Goal: Contribute content: Contribute content

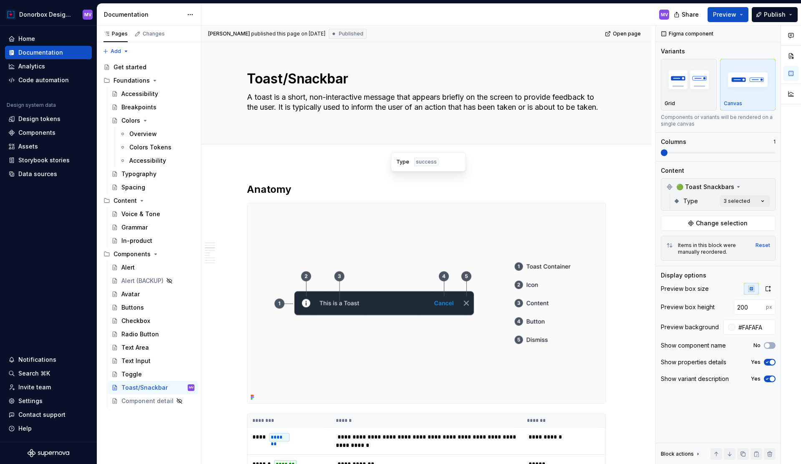
scroll to position [650, 0]
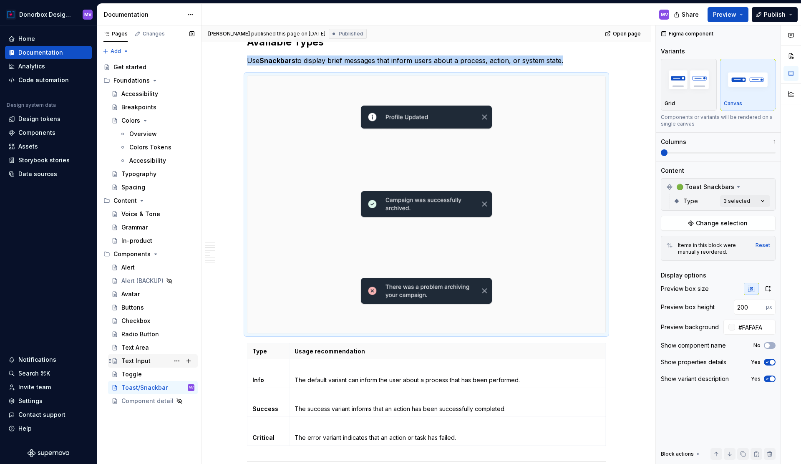
click at [136, 358] on div "Text Input" at bounding box center [135, 361] width 29 height 8
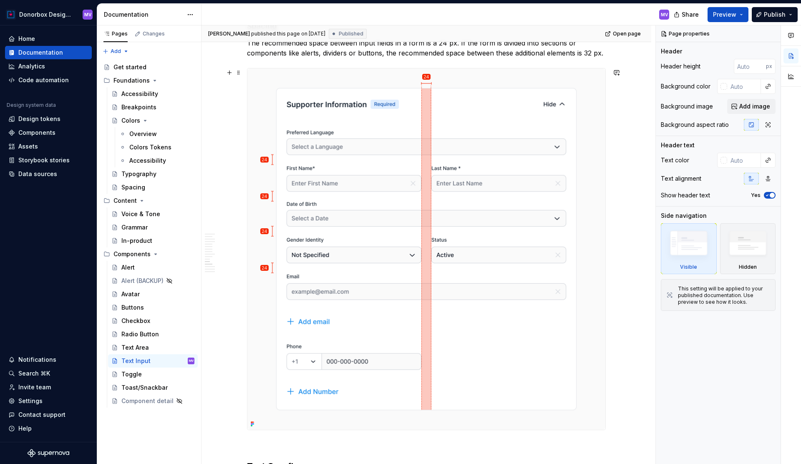
scroll to position [2226, 0]
click at [394, 185] on img at bounding box center [426, 249] width 358 height 361
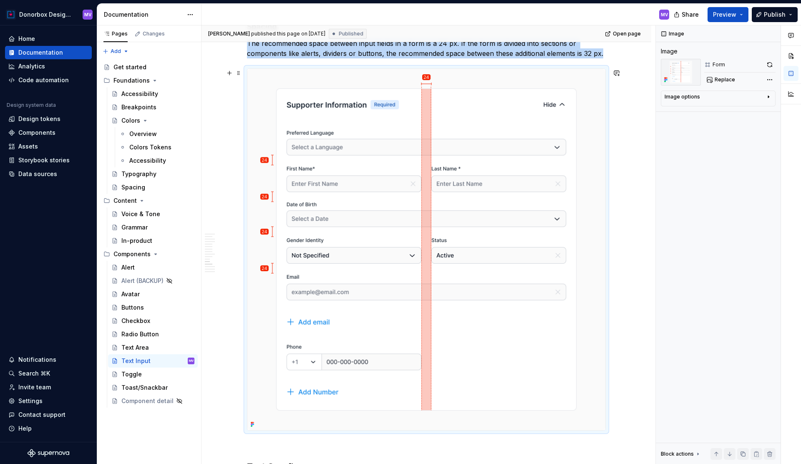
click at [375, 189] on img at bounding box center [426, 249] width 358 height 361
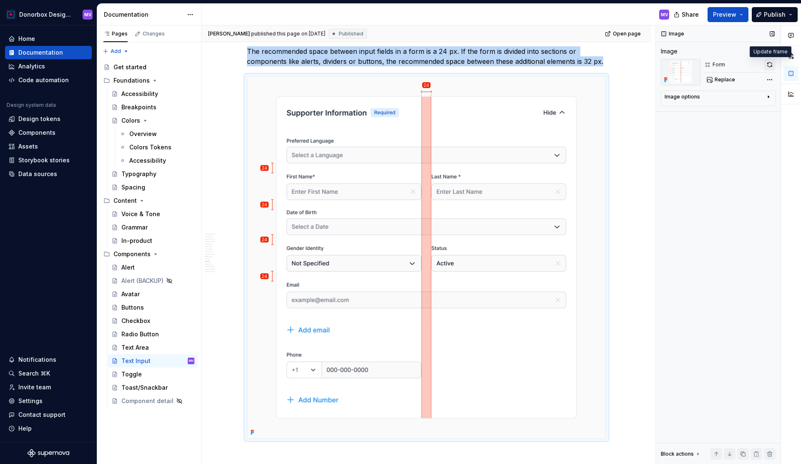
click at [771, 63] on button "button" at bounding box center [770, 65] width 12 height 12
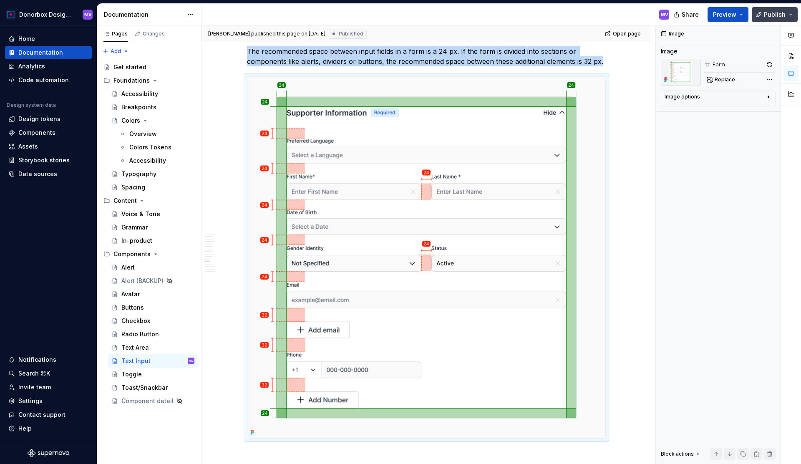
click at [772, 11] on span "Publish" at bounding box center [775, 14] width 22 height 8
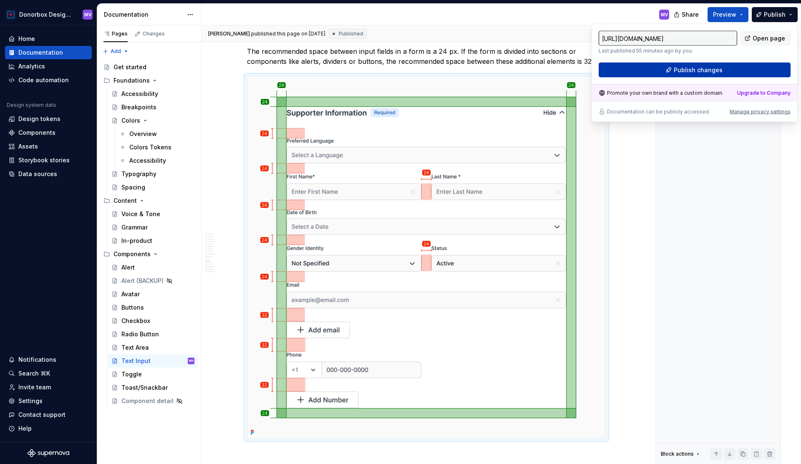
click at [735, 68] on button "Publish changes" at bounding box center [695, 70] width 192 height 15
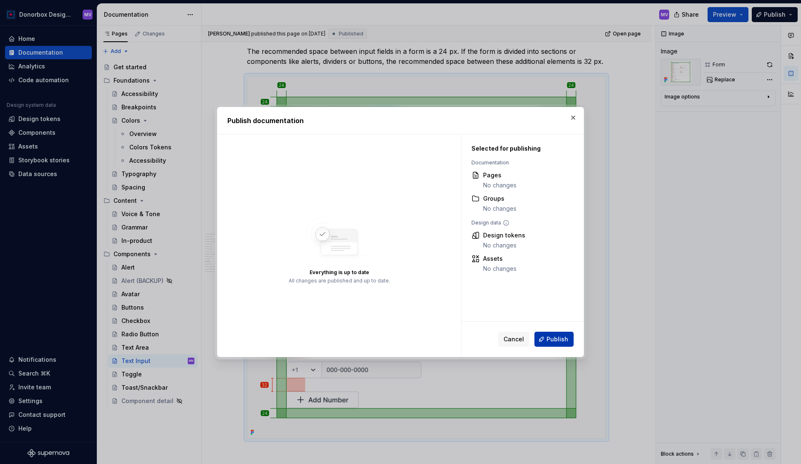
click at [566, 341] on span "Publish" at bounding box center [557, 339] width 22 height 8
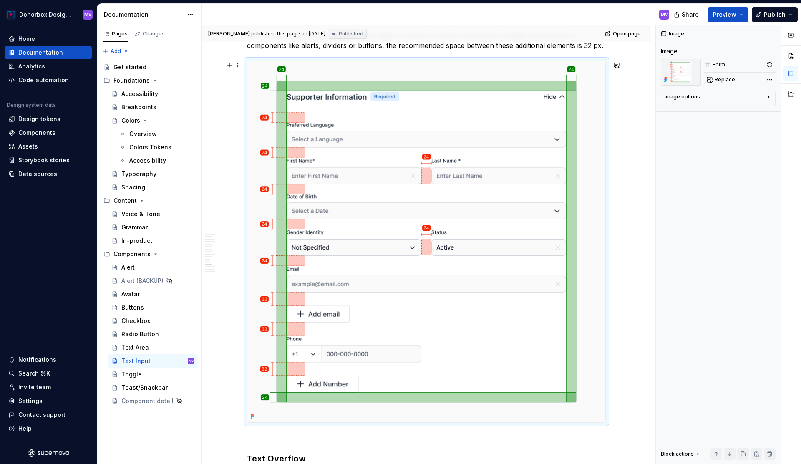
scroll to position [2235, 0]
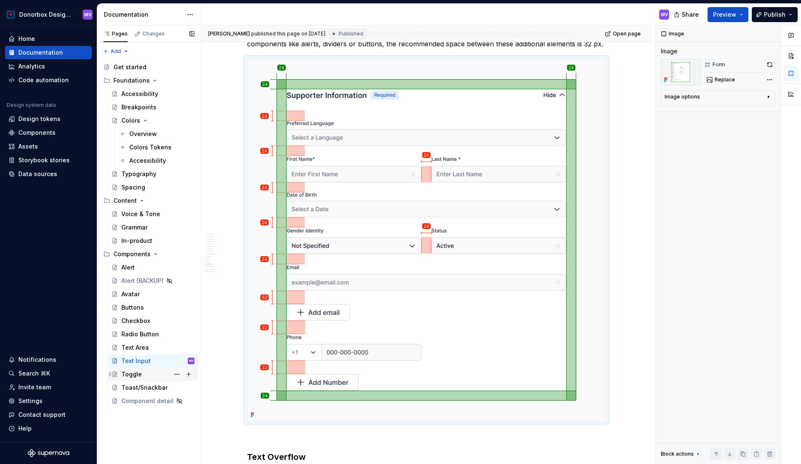
click at [156, 378] on div "Toggle" at bounding box center [157, 374] width 73 height 12
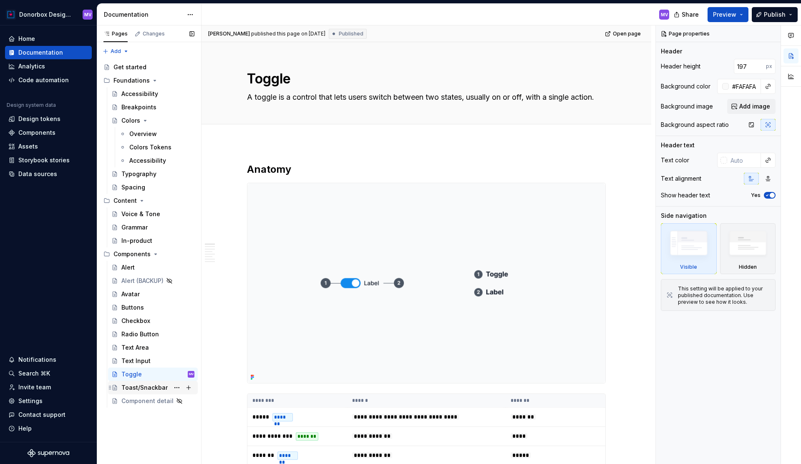
click at [150, 388] on div "Toast/Snackbar" at bounding box center [144, 387] width 46 height 8
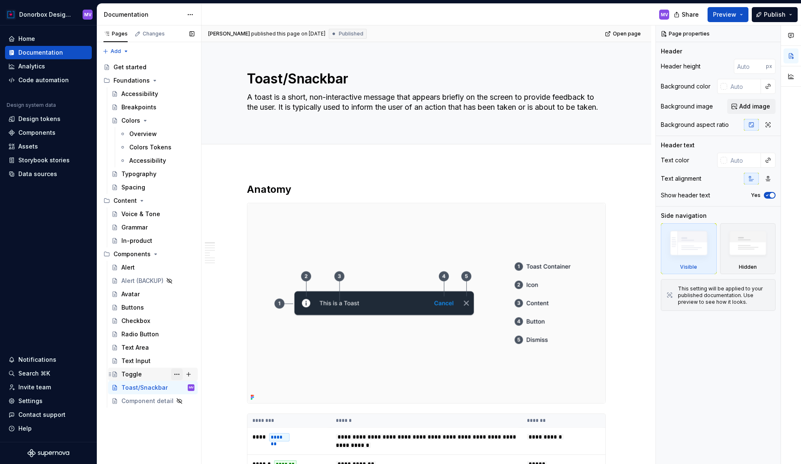
click at [176, 372] on button "Page tree" at bounding box center [177, 374] width 12 height 12
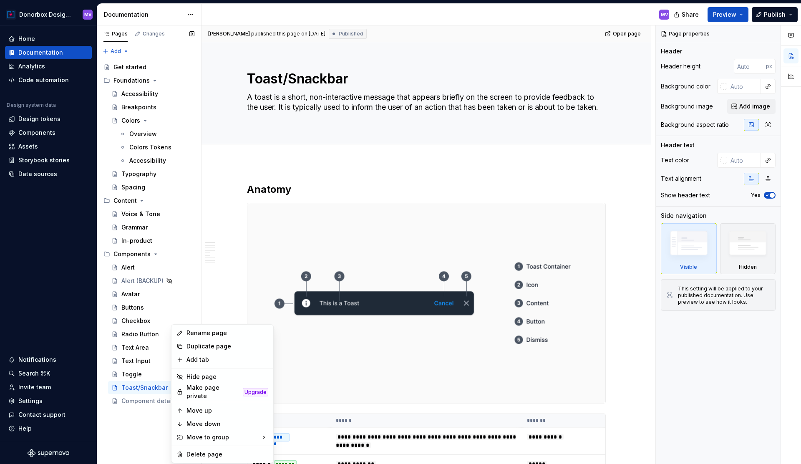
click at [153, 374] on div "Pages Changes Add Accessibility guide for tree Page tree. Navigate the tree wit…" at bounding box center [149, 244] width 104 height 439
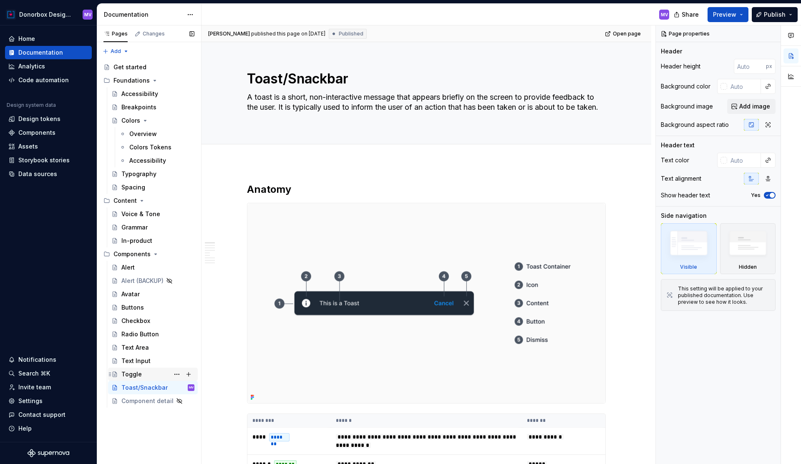
click at [138, 372] on div "Toggle" at bounding box center [131, 374] width 20 height 8
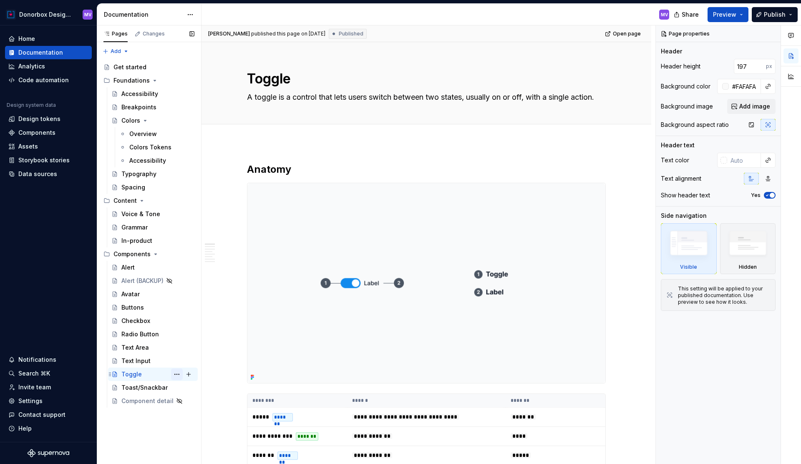
click at [177, 374] on button "Page tree" at bounding box center [177, 374] width 12 height 12
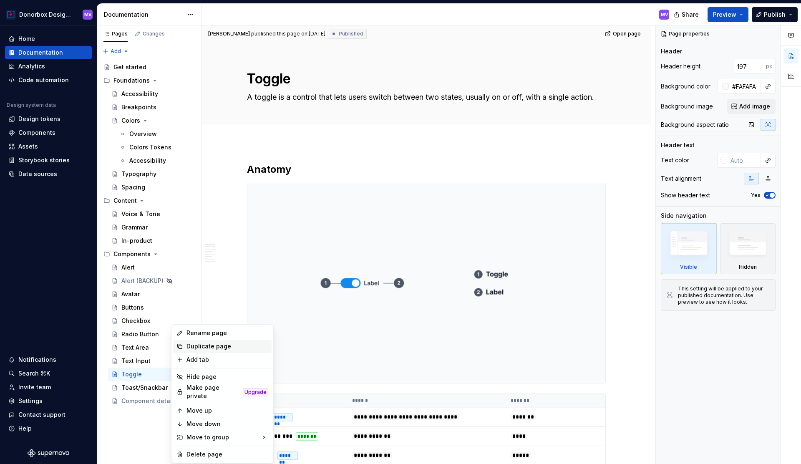
click at [209, 344] on div "Duplicate page" at bounding box center [227, 346] width 82 height 8
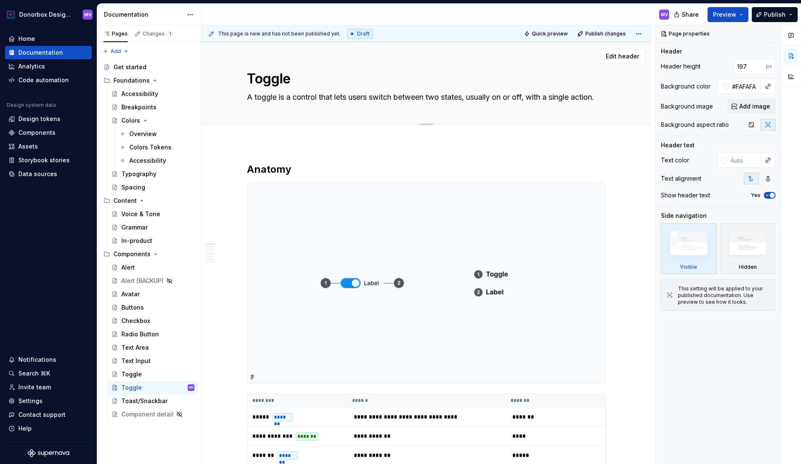
click at [278, 86] on textarea "Toggle" at bounding box center [424, 79] width 359 height 20
paste textarea "oltips"
type textarea "*"
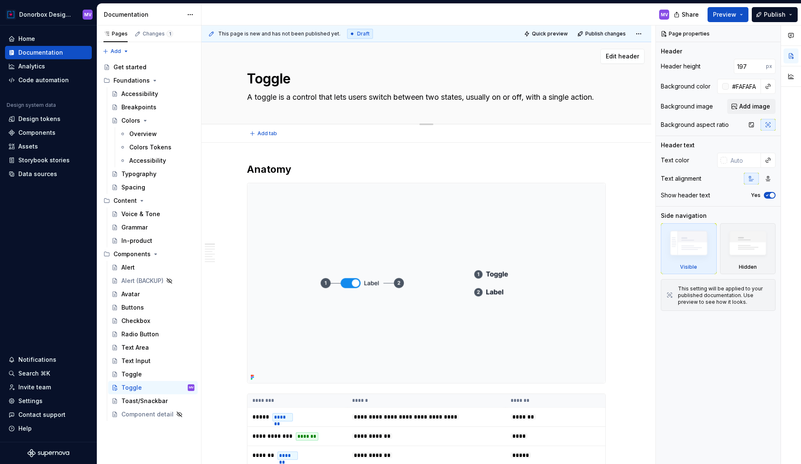
type textarea "Tooltips"
type textarea "*"
type textarea "Tooltips"
click at [274, 97] on textarea "A toggle is a control that lets users switch between two states, usually on or …" at bounding box center [424, 97] width 359 height 13
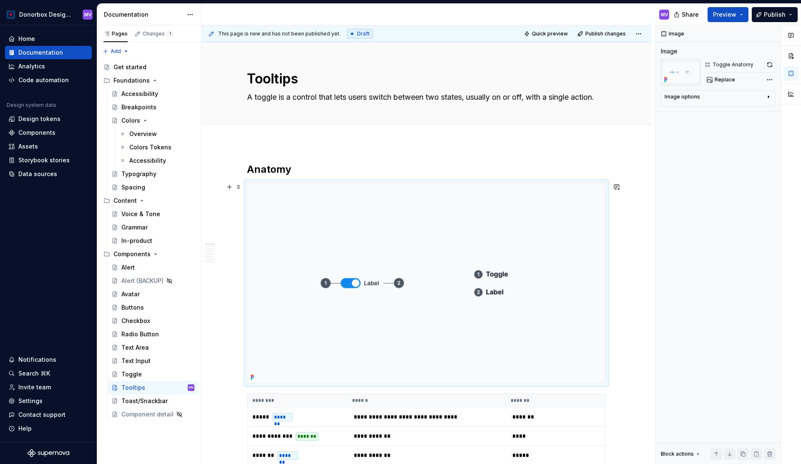
click at [315, 235] on img at bounding box center [426, 283] width 358 height 200
click at [320, 234] on img at bounding box center [426, 283] width 358 height 200
click at [391, 239] on img at bounding box center [426, 283] width 358 height 200
click at [722, 77] on span "Replace" at bounding box center [725, 79] width 20 height 7
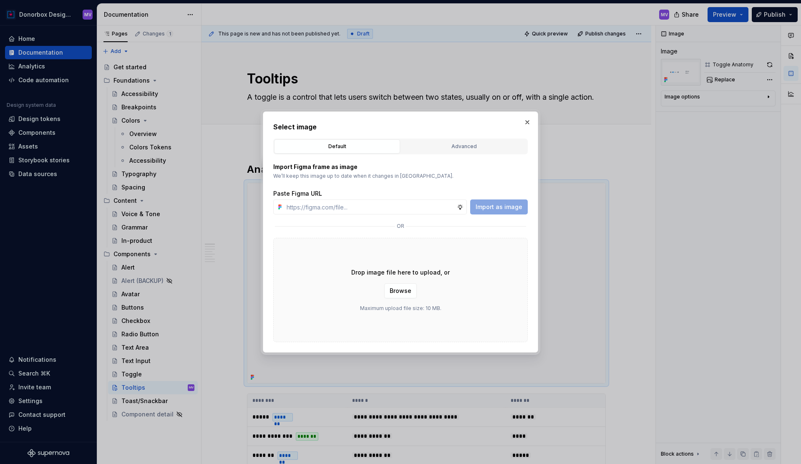
type textarea "*"
type input "[URL][DOMAIN_NAME]"
click at [496, 206] on span "Import as image" at bounding box center [499, 207] width 47 height 8
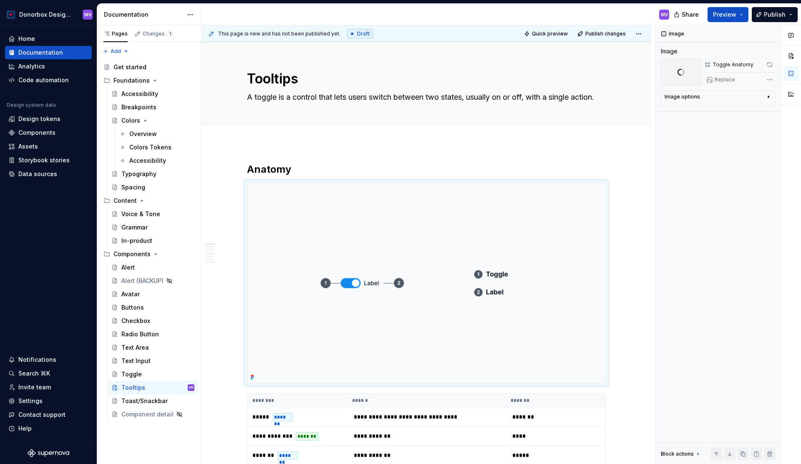
type textarea "*"
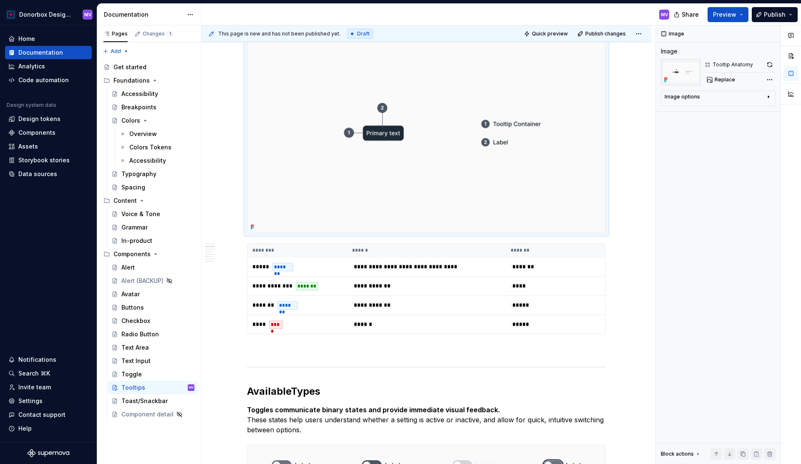
scroll to position [191, 0]
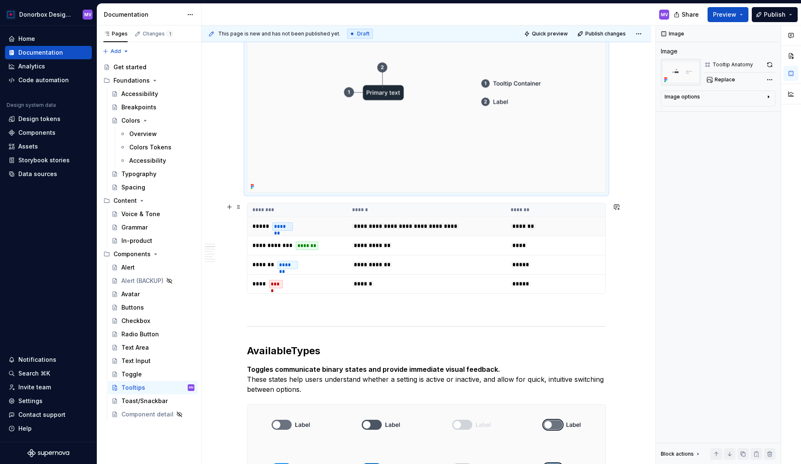
click at [437, 217] on td "**********" at bounding box center [426, 226] width 159 height 19
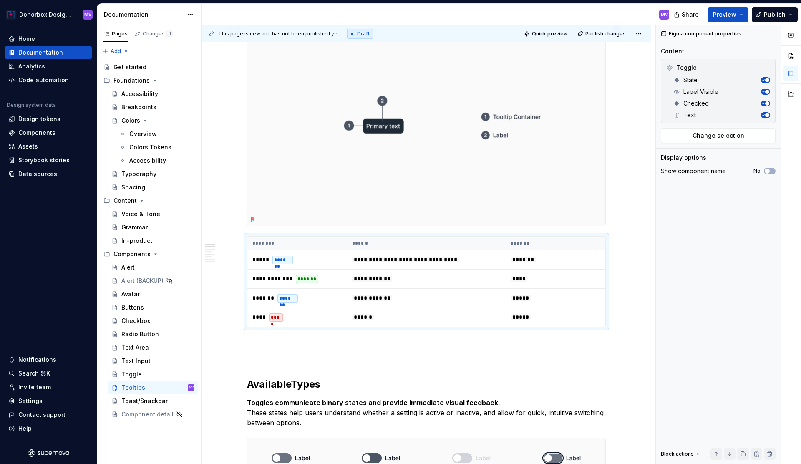
scroll to position [93, 0]
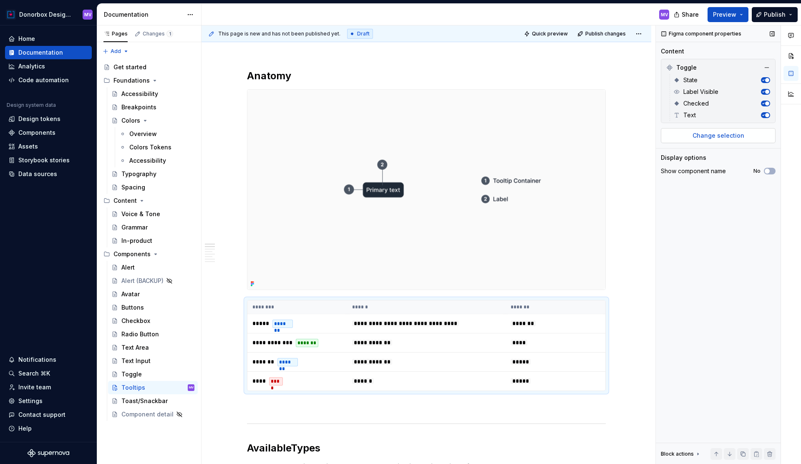
click at [705, 136] on span "Change selection" at bounding box center [719, 135] width 52 height 8
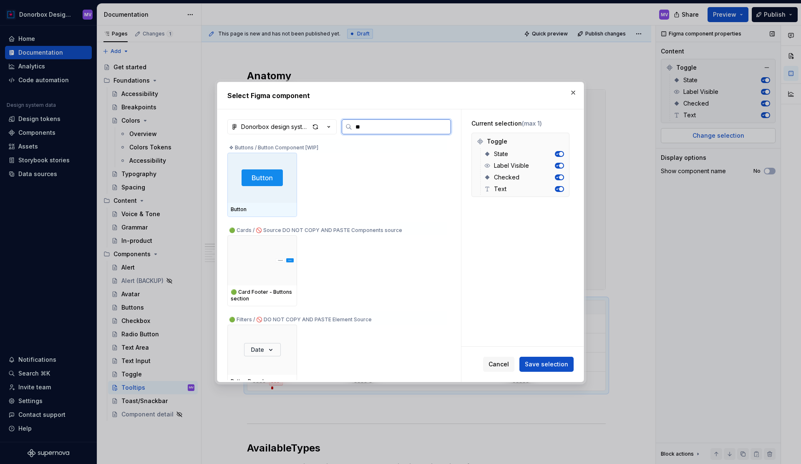
type input "***"
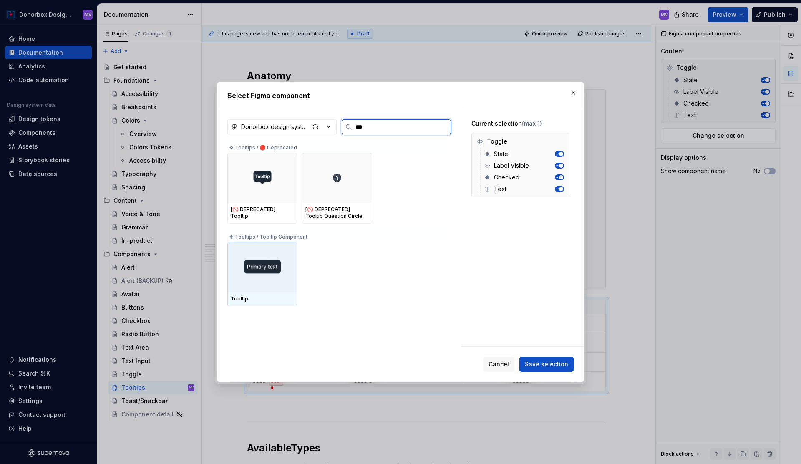
click at [267, 249] on div at bounding box center [262, 267] width 70 height 50
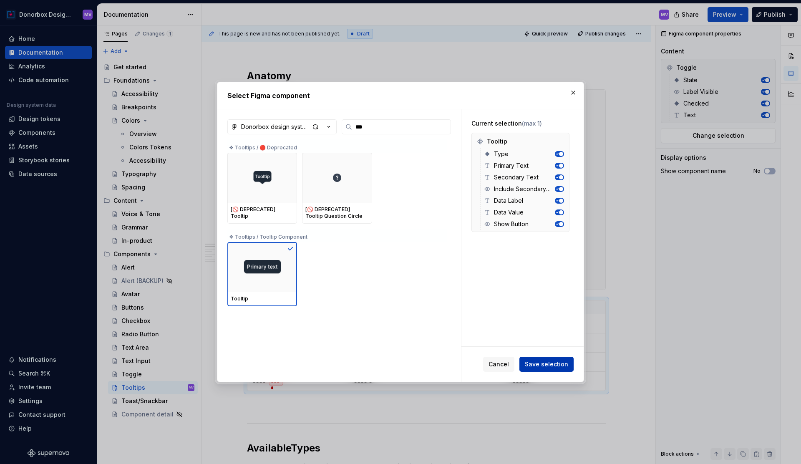
click at [551, 364] on span "Save selection" at bounding box center [546, 364] width 43 height 8
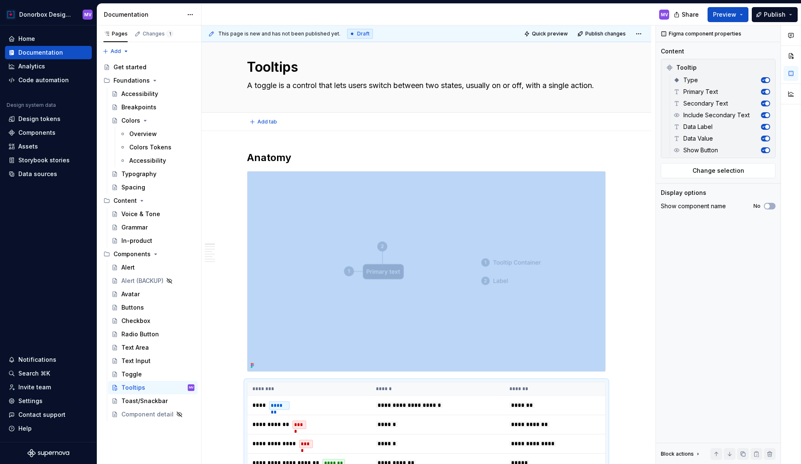
scroll to position [0, 0]
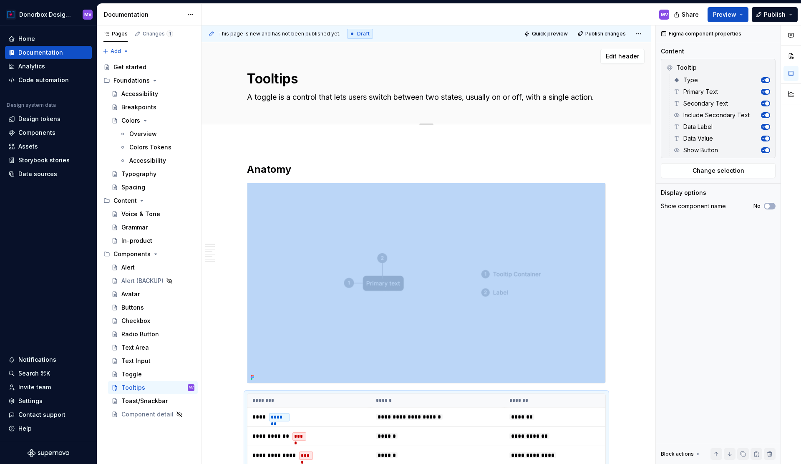
click at [350, 96] on textarea "A toggle is a control that lets users switch between two states, usually on or …" at bounding box center [424, 97] width 359 height 13
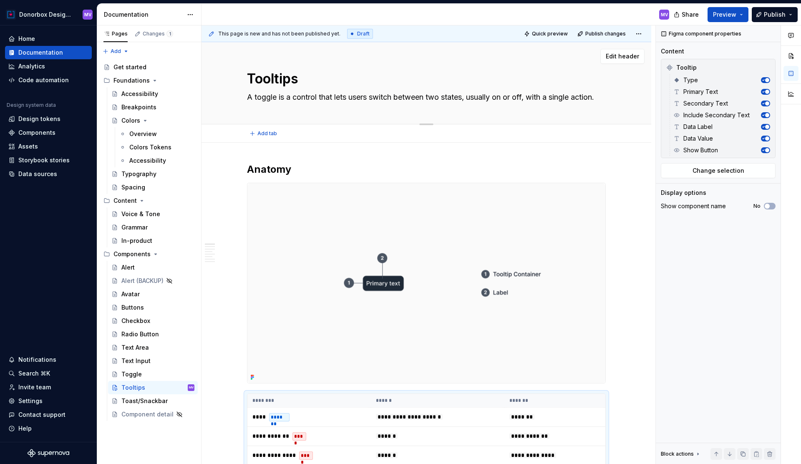
paste textarea "Contextual text information display on element hover or focus"
type textarea "*"
type textarea "Contextual text information display on element hover or focus."
type textarea "*"
type textarea "Contextual text information is displayed on element hover or focus."
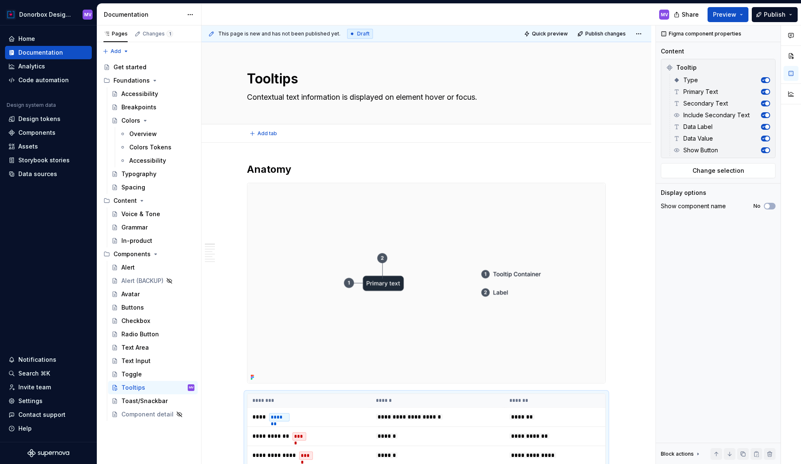
type textarea "*"
type textarea "Contextual text information is displayed on element hover or focus."
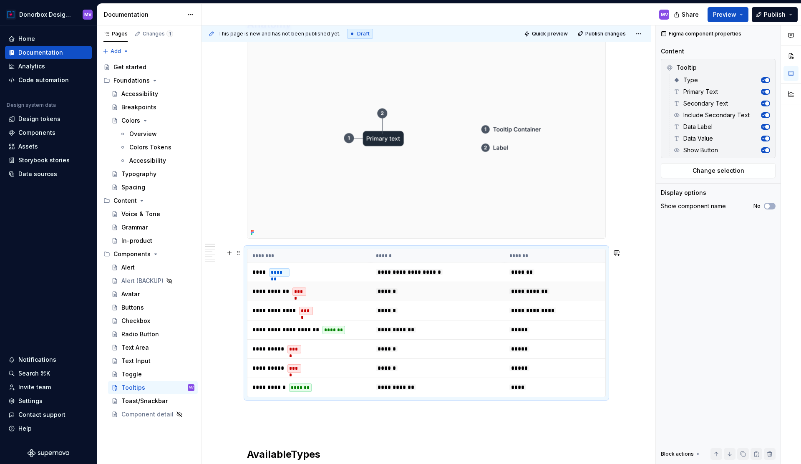
scroll to position [146, 0]
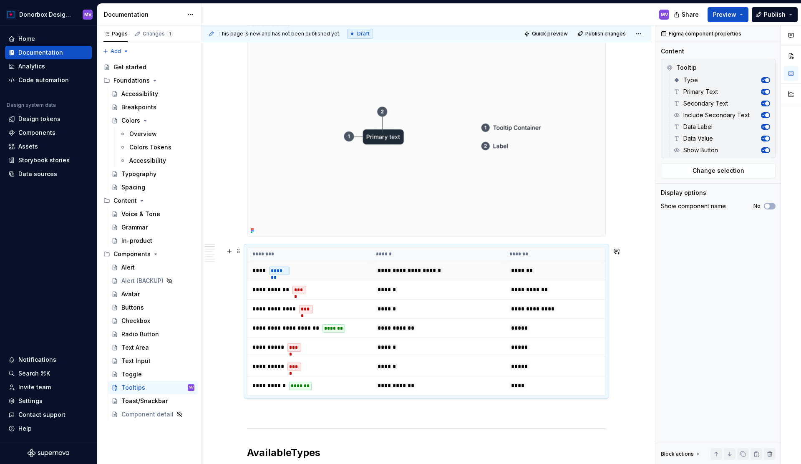
click at [307, 275] on td "**** *******" at bounding box center [308, 270] width 123 height 19
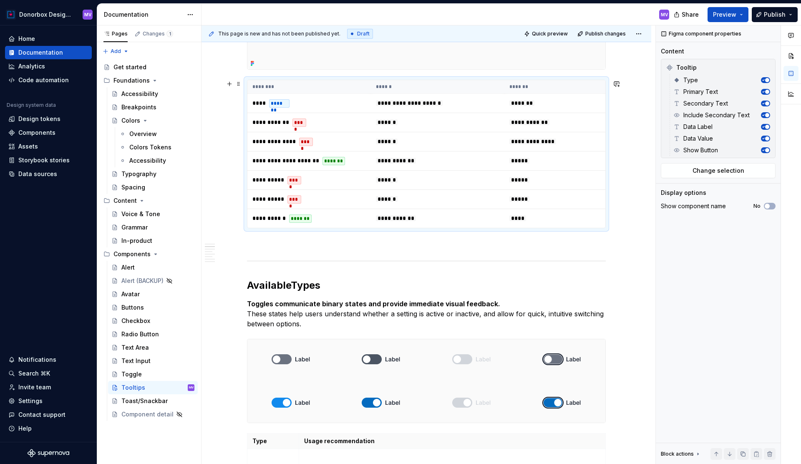
scroll to position [397, 0]
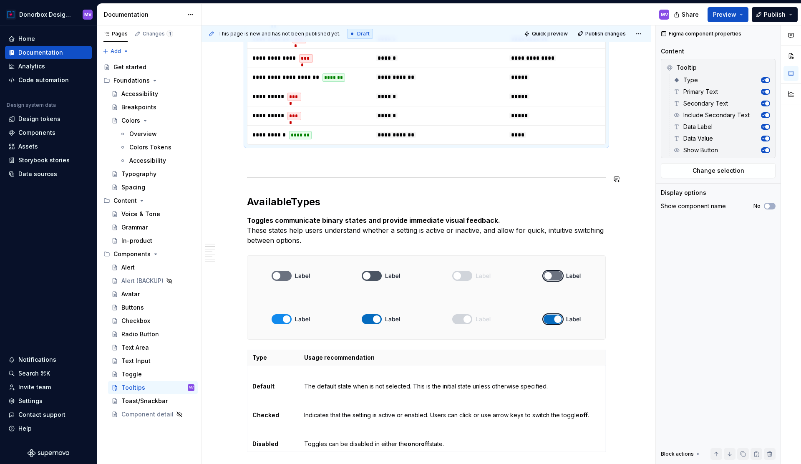
click at [269, 220] on strong "Toggles communicate binary states and provide immediate visual feedback." at bounding box center [373, 220] width 253 height 8
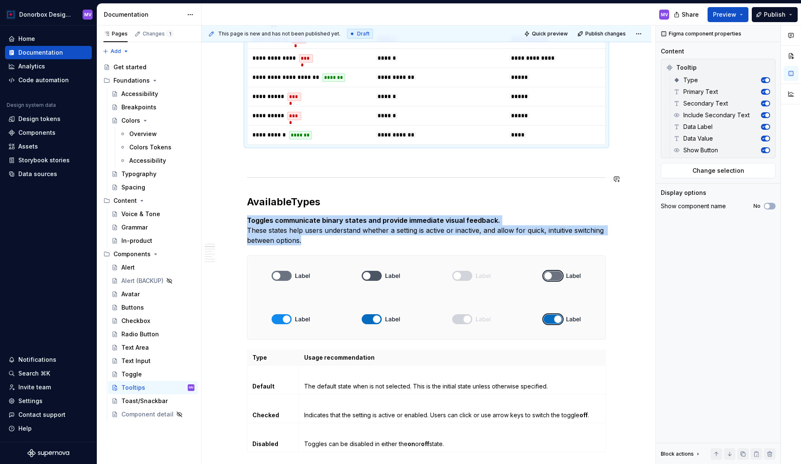
click at [269, 220] on strong "Toggles communicate binary states and provide immediate visual feedback." at bounding box center [373, 220] width 253 height 8
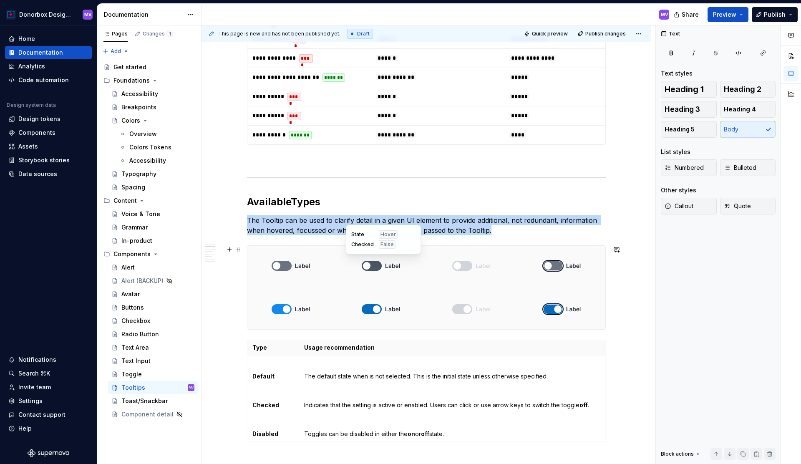
click at [385, 267] on img at bounding box center [381, 265] width 39 height 33
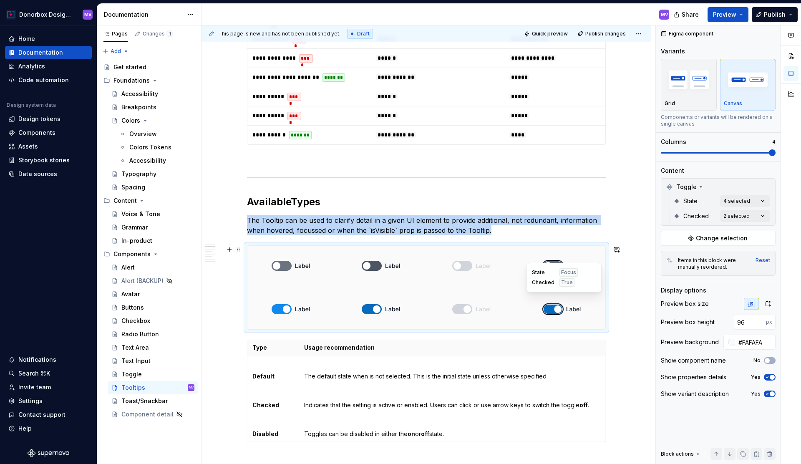
scroll to position [405, 0]
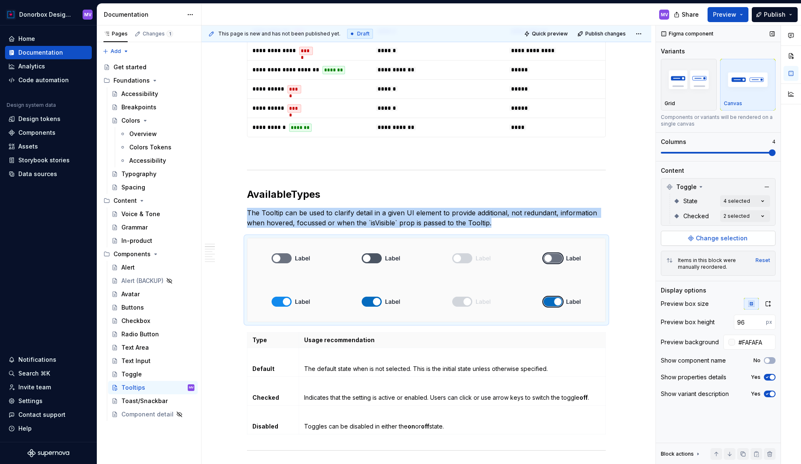
click at [706, 238] on span "Change selection" at bounding box center [722, 238] width 52 height 8
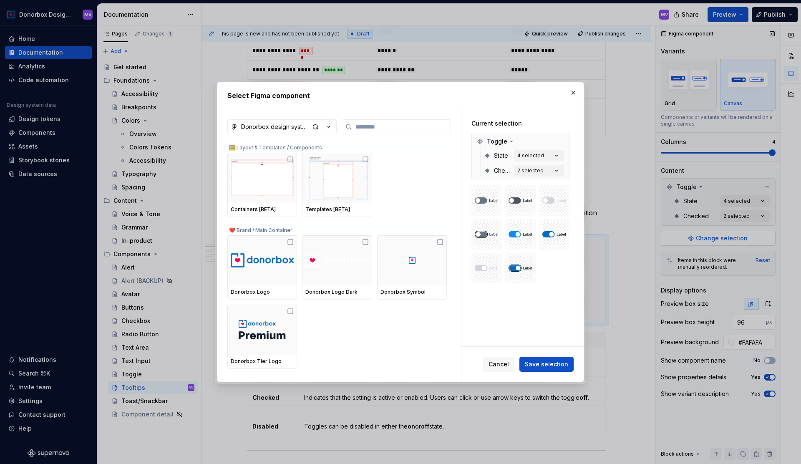
type textarea "*"
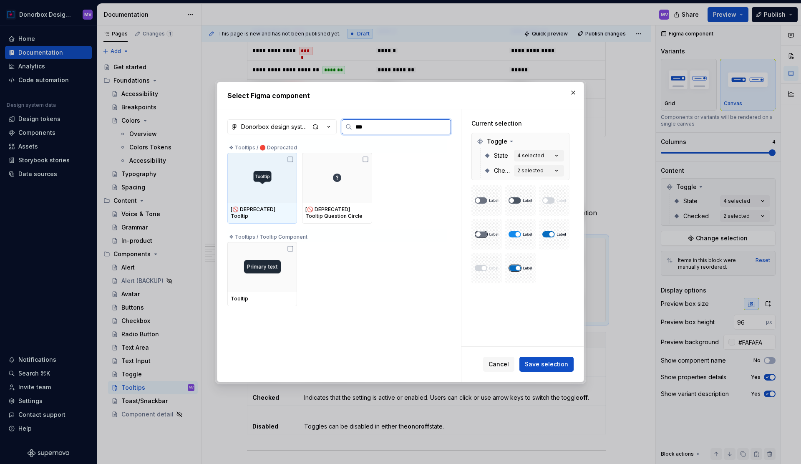
type input "****"
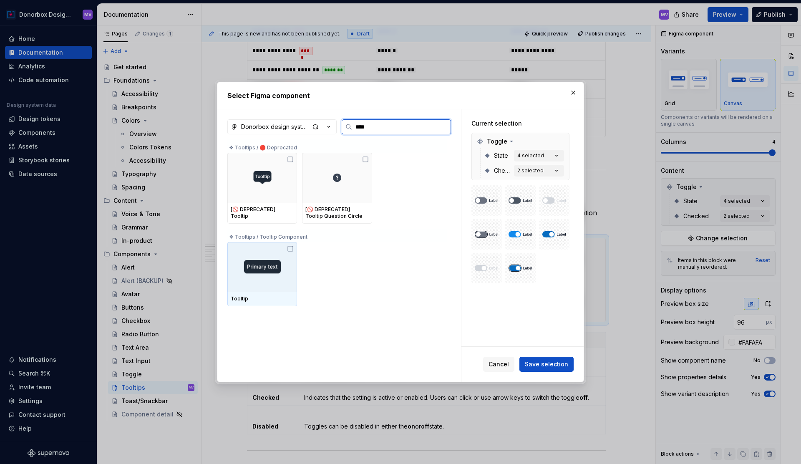
click at [274, 250] on div at bounding box center [262, 267] width 70 height 50
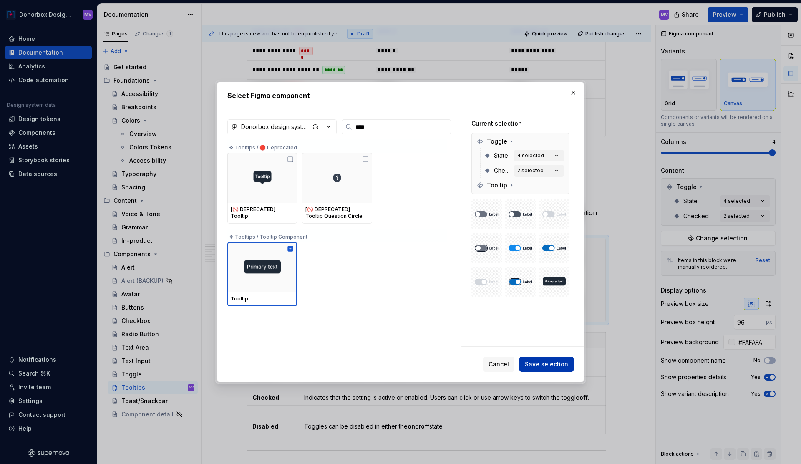
click at [543, 362] on span "Save selection" at bounding box center [546, 364] width 43 height 8
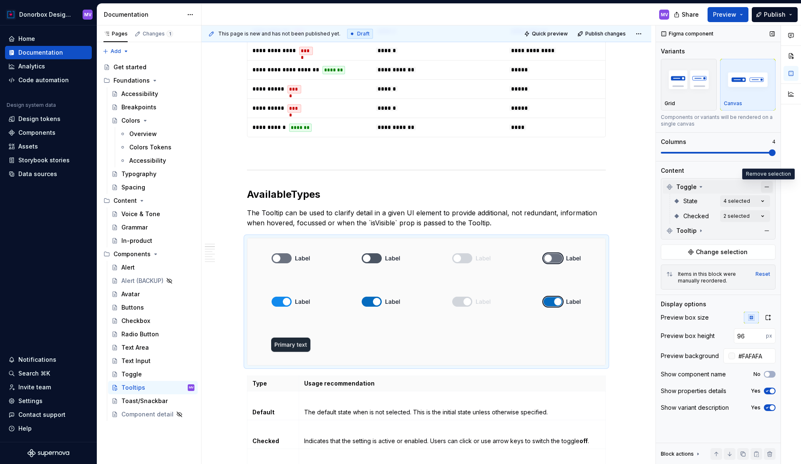
click at [767, 187] on button "button" at bounding box center [767, 187] width 12 height 12
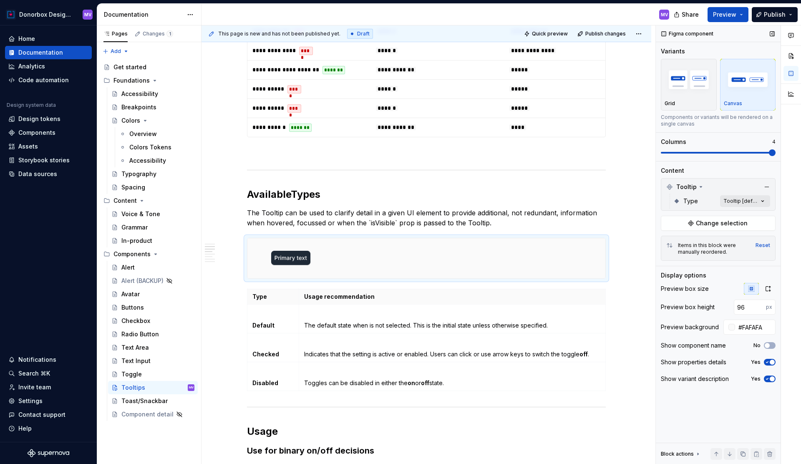
click at [754, 199] on div "Comments Open comments No comments yet Select ‘Comment’ from the block context …" at bounding box center [728, 244] width 145 height 439
click at [669, 242] on div at bounding box center [666, 241] width 7 height 7
click at [669, 253] on div at bounding box center [666, 254] width 7 height 7
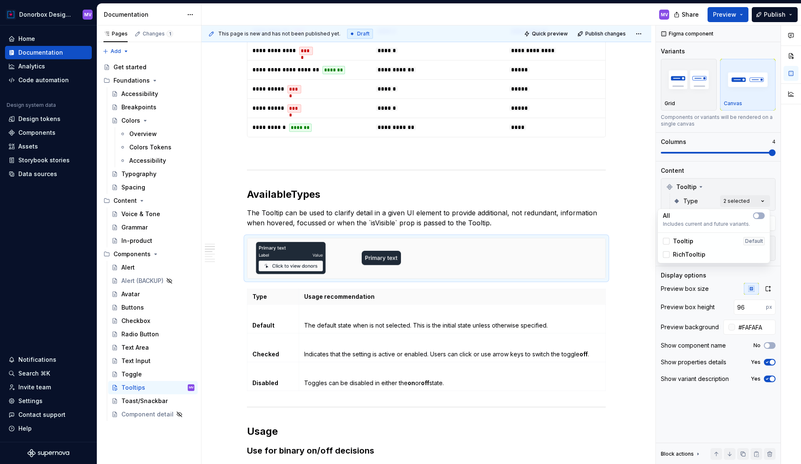
click at [449, 252] on html "Donorbox Design System MV Home Documentation Analytics Code automation Design s…" at bounding box center [400, 232] width 801 height 464
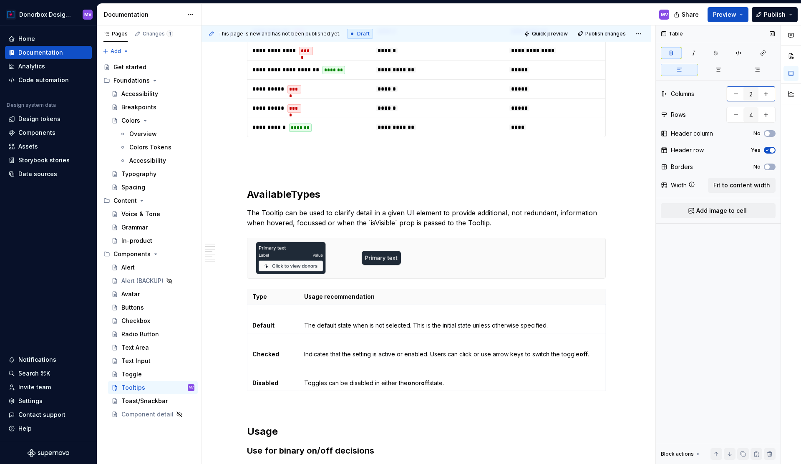
click at [736, 96] on button "button" at bounding box center [735, 93] width 15 height 15
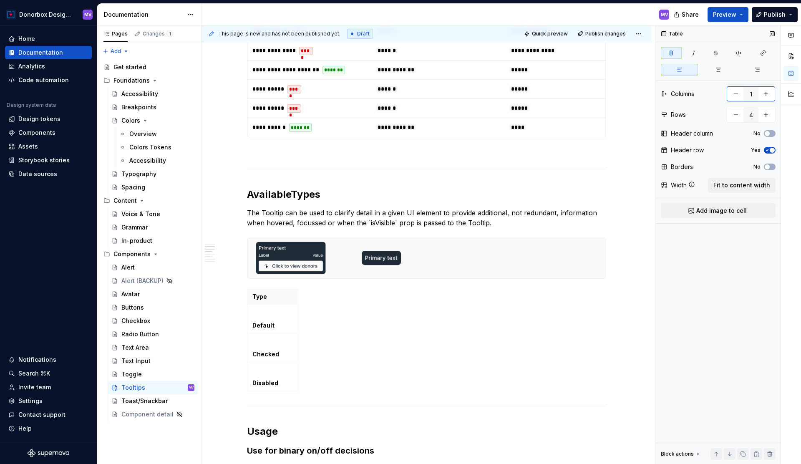
type input "2"
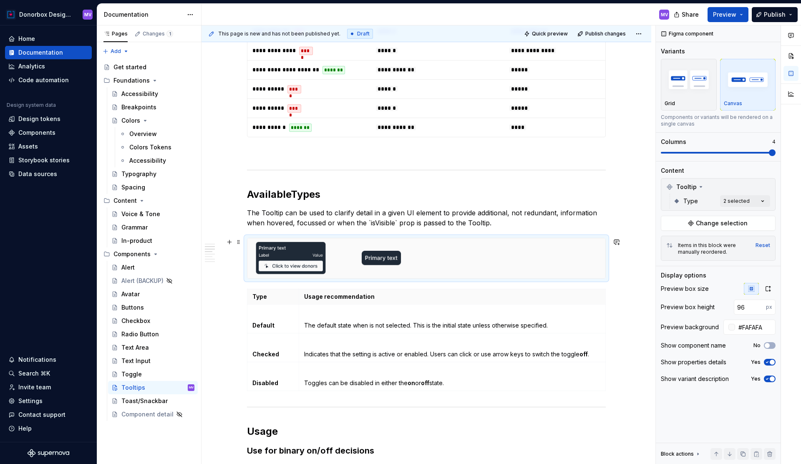
click at [458, 266] on div at bounding box center [426, 258] width 358 height 40
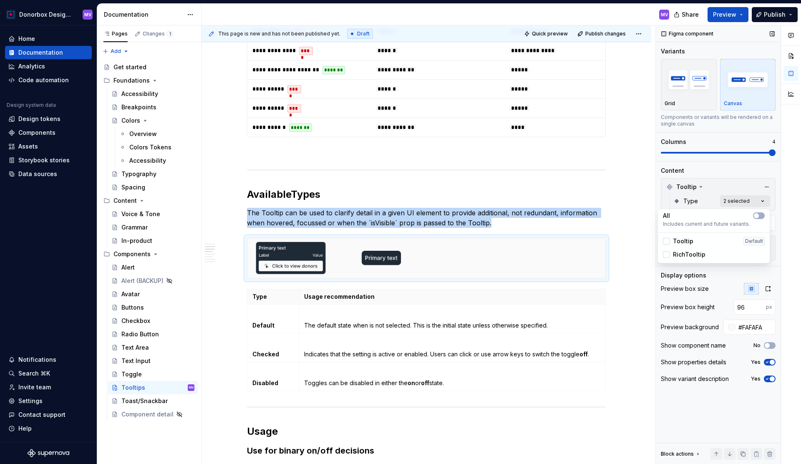
click at [745, 198] on div "Comments Open comments No comments yet Select ‘Comment’ from the block context …" at bounding box center [728, 244] width 145 height 439
click at [413, 257] on div at bounding box center [381, 258] width 87 height 40
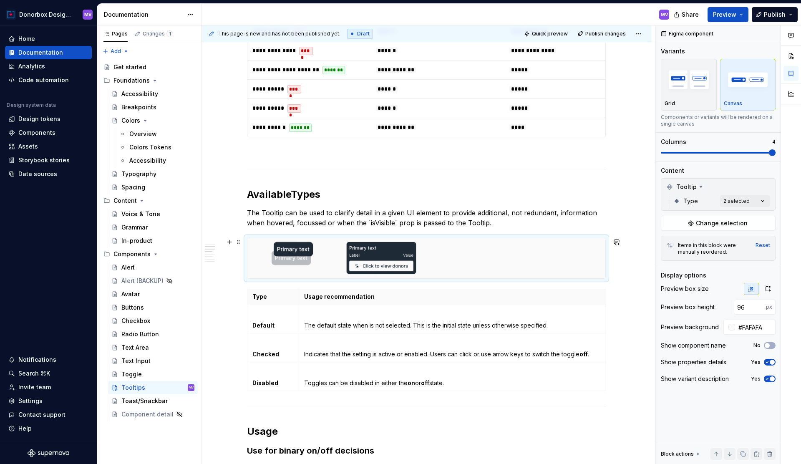
drag, startPoint x: 393, startPoint y: 258, endPoint x: 319, endPoint y: 258, distance: 73.4
click at [319, 258] on body "Donorbox Design System MV Home Documentation Analytics Code automation Design s…" at bounding box center [400, 232] width 801 height 464
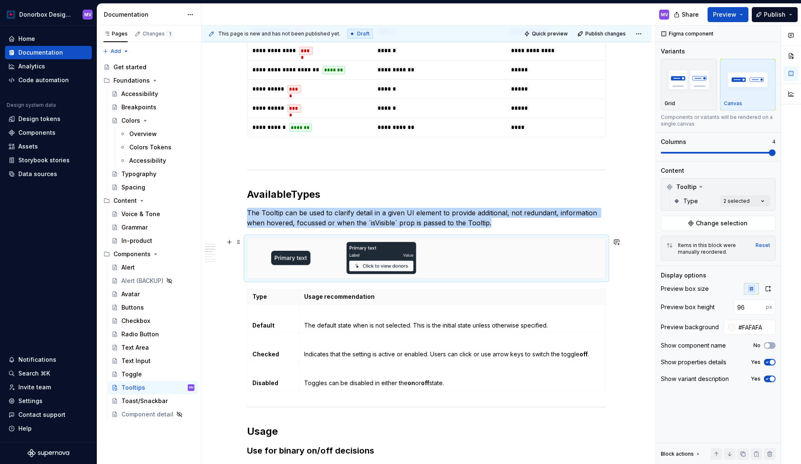
click at [475, 258] on div at bounding box center [426, 258] width 358 height 40
click at [719, 152] on span at bounding box center [718, 153] width 115 height 2
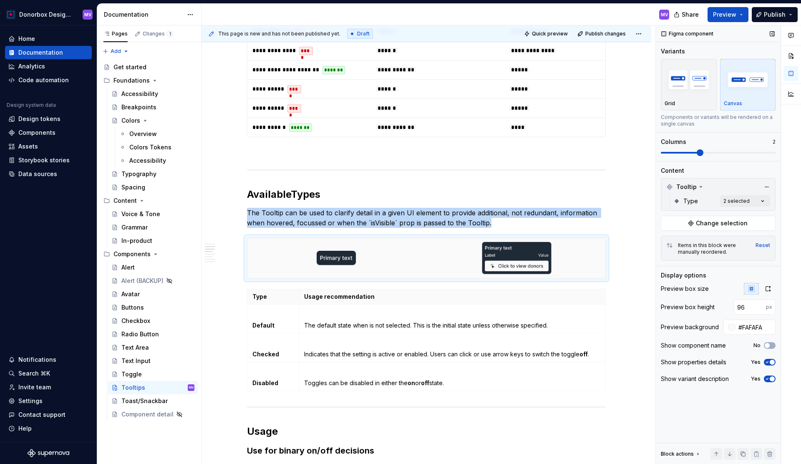
click at [699, 152] on span at bounding box center [680, 153] width 38 height 2
click at [678, 152] on span at bounding box center [680, 153] width 38 height 2
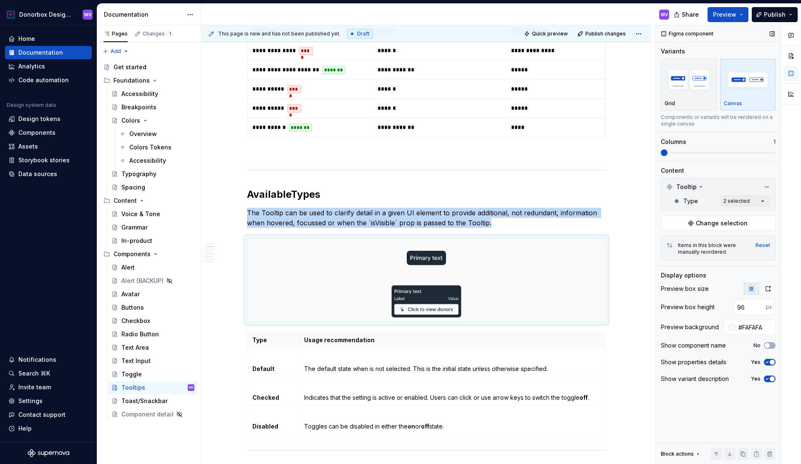
click at [696, 153] on span at bounding box center [718, 153] width 115 height 2
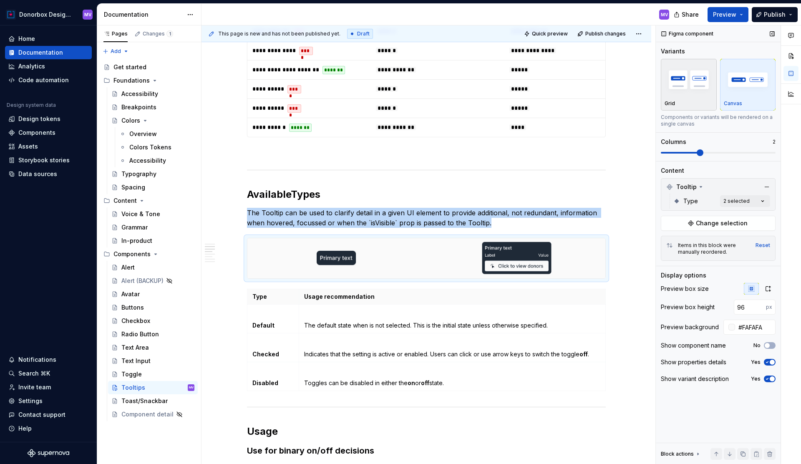
click at [698, 96] on div "button" at bounding box center [689, 80] width 48 height 34
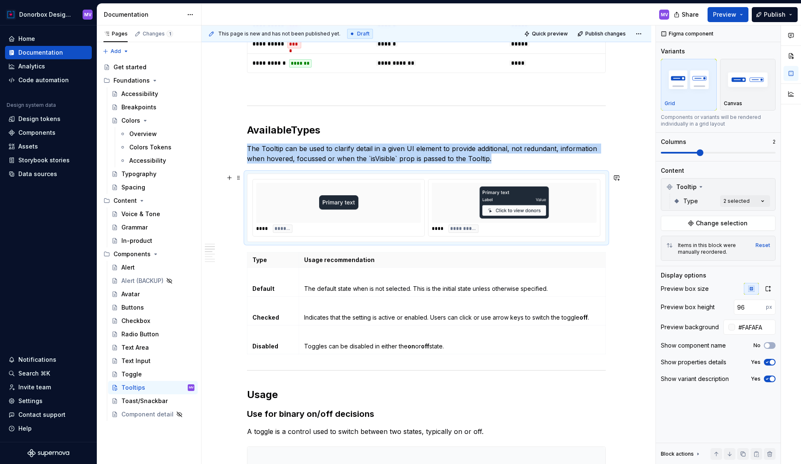
scroll to position [475, 0]
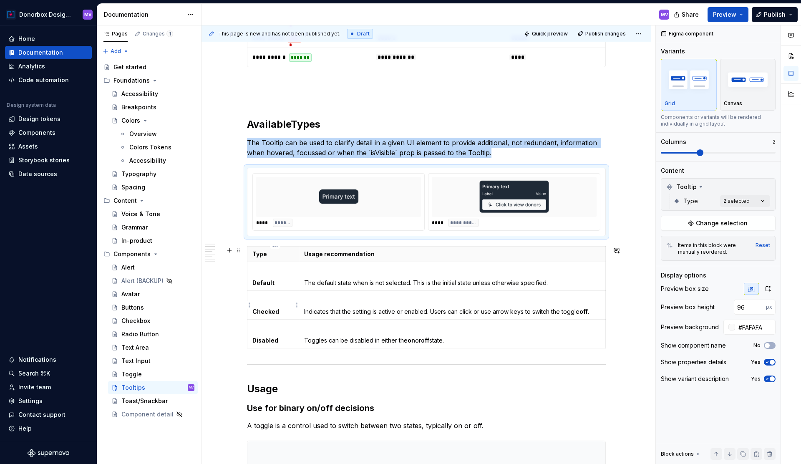
type textarea "*"
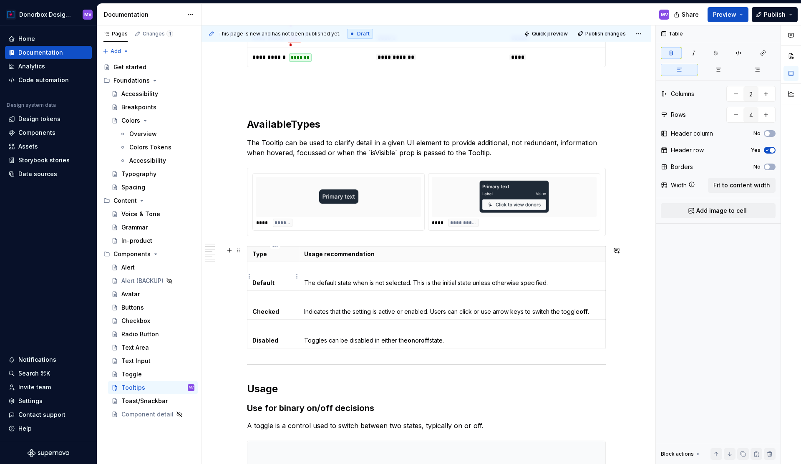
click at [267, 282] on strong "Default" at bounding box center [263, 282] width 22 height 7
click at [262, 309] on strong "Checked" at bounding box center [265, 311] width 27 height 7
click at [250, 333] on html "Donorbox Design System MV Home Documentation Analytics Code automation Design s…" at bounding box center [400, 232] width 801 height 464
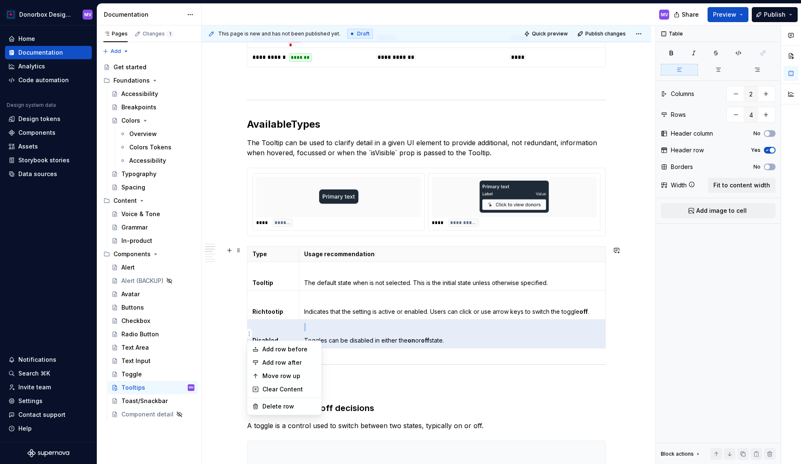
click at [279, 301] on html "Donorbox Design System MV Home Documentation Analytics Code automation Design s…" at bounding box center [400, 232] width 801 height 464
click at [250, 336] on html "Donorbox Design System MV Home Documentation Analytics Code automation Design s…" at bounding box center [400, 232] width 801 height 464
click at [269, 403] on div "Delete row" at bounding box center [289, 406] width 54 height 8
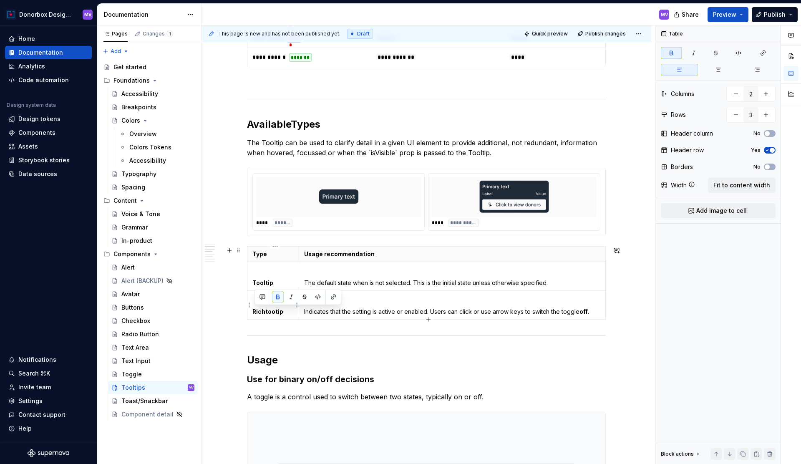
click at [272, 312] on strong "Richtootip" at bounding box center [267, 311] width 31 height 7
click at [331, 311] on p "Indicates that the setting is active or enabled. Users can click or use arrow k…" at bounding box center [452, 311] width 296 height 8
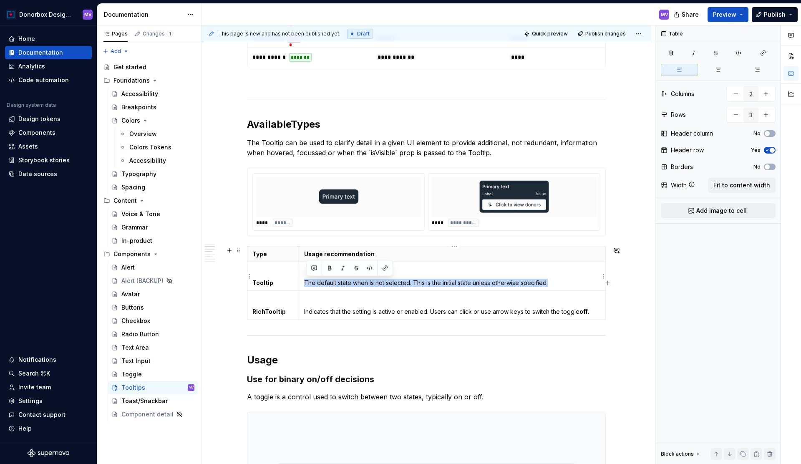
drag, startPoint x: 306, startPoint y: 282, endPoint x: 553, endPoint y: 283, distance: 247.0
click at [553, 282] on p "The default state when is not selected. This is the initial state unless otherw…" at bounding box center [452, 283] width 296 height 8
click at [348, 284] on p "The default state when is not selected. This is the initial state unless otherw…" at bounding box center [452, 283] width 296 height 8
drag, startPoint x: 340, startPoint y: 283, endPoint x: 555, endPoint y: 284, distance: 214.8
click at [555, 284] on p "The default state when is not selected. This is the initial state unless otherw…" at bounding box center [452, 283] width 296 height 8
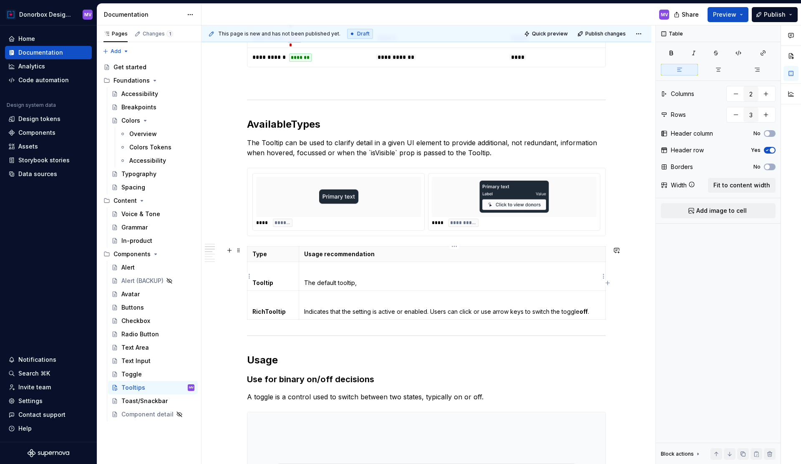
click at [368, 282] on p "The default tooltip," at bounding box center [452, 283] width 296 height 8
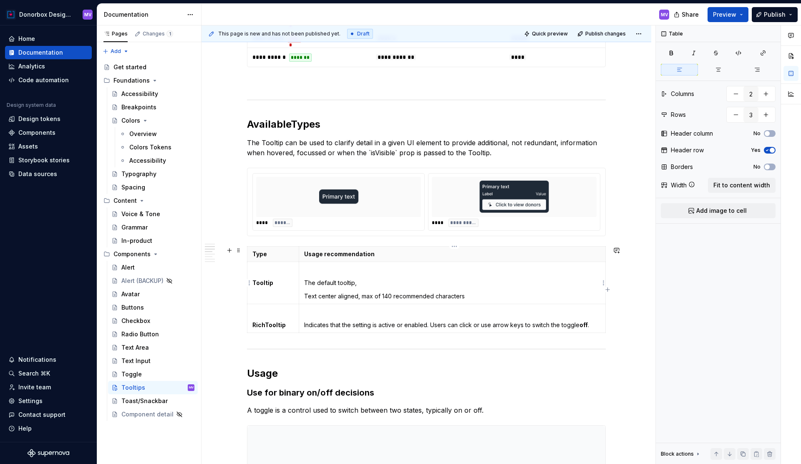
click at [307, 296] on p "Text center aligned, max of 140 recommended characters" at bounding box center [452, 296] width 296 height 8
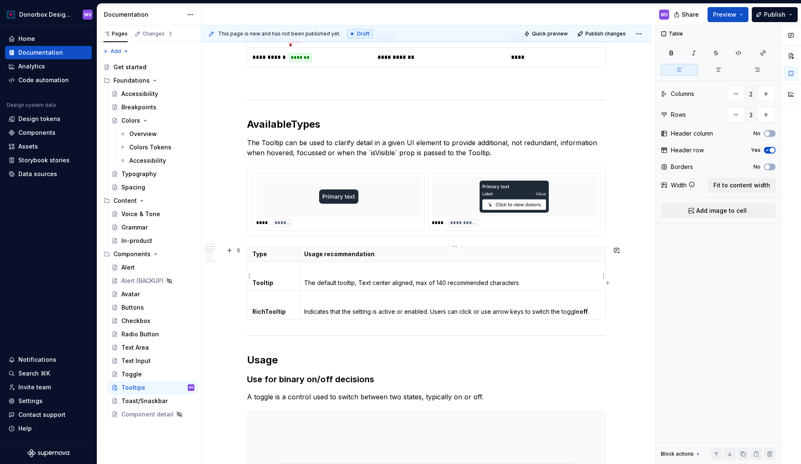
click at [535, 285] on p "The default tooltip, Text center aligned, max of 140 recommended characters" at bounding box center [452, 283] width 296 height 8
click at [318, 310] on p "Indicates that the setting is active or enabled. Users can click or use arrow k…" at bounding box center [452, 311] width 296 height 8
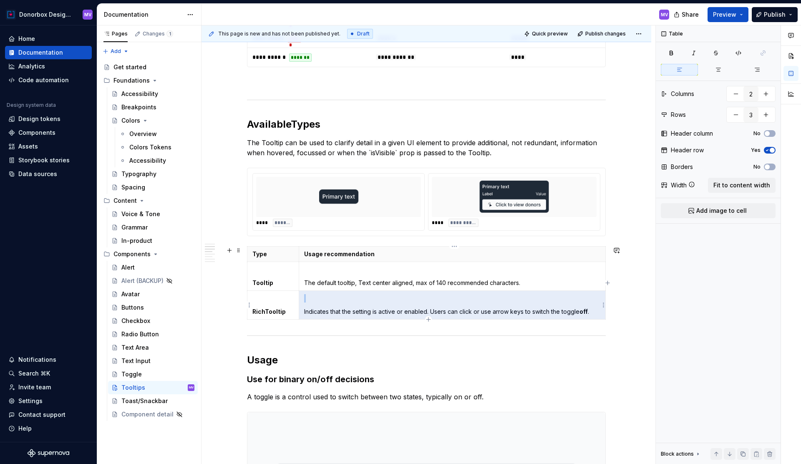
click at [321, 310] on p "Indicates that the setting is active or enabled. Users can click or use arrow k…" at bounding box center [452, 311] width 296 height 8
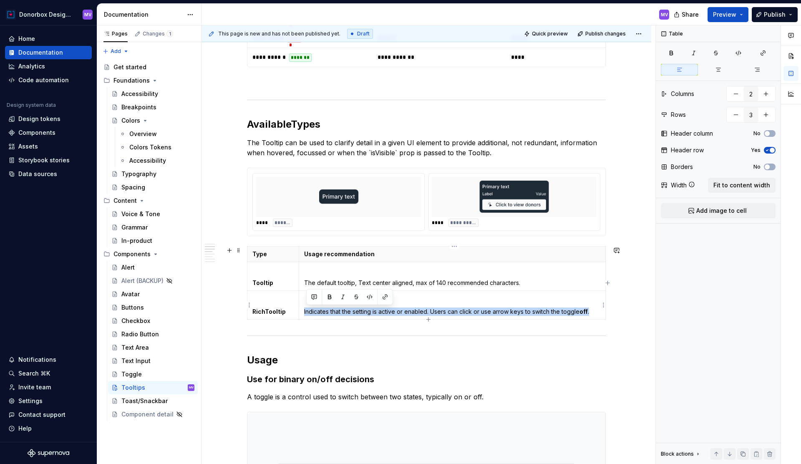
drag, startPoint x: 306, startPoint y: 311, endPoint x: 593, endPoint y: 312, distance: 286.6
click at [593, 312] on p "Indicates that the setting is active or enabled. Users can click or use arrow k…" at bounding box center [452, 311] width 296 height 8
click at [515, 282] on p "The default tooltip, Text center aligned, max of 140 recommended characters." at bounding box center [452, 283] width 296 height 8
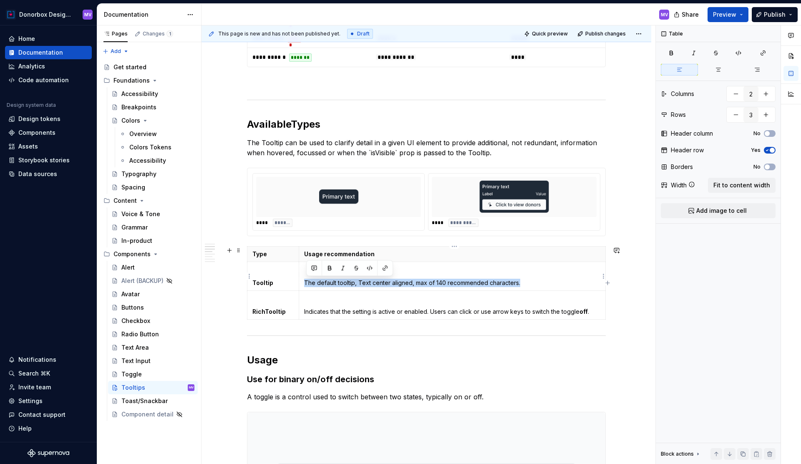
drag, startPoint x: 523, startPoint y: 282, endPoint x: 306, endPoint y: 282, distance: 217.3
click at [306, 282] on td "The default tooltip, Text center aligned, max of 140 recommended characters." at bounding box center [452, 276] width 307 height 29
click at [315, 280] on p "x" at bounding box center [452, 283] width 296 height 8
click at [534, 283] on p "The default tooltip, Text center aligned, max of 140 recommended characters." at bounding box center [452, 283] width 296 height 8
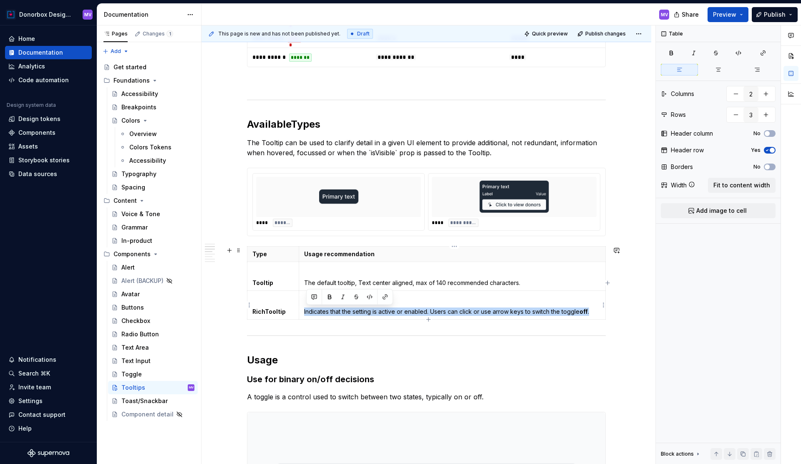
drag, startPoint x: 306, startPoint y: 311, endPoint x: 597, endPoint y: 310, distance: 290.4
click at [597, 310] on p "Indicates that the setting is active or enabled. Users can click or use arrow k…" at bounding box center [452, 311] width 296 height 8
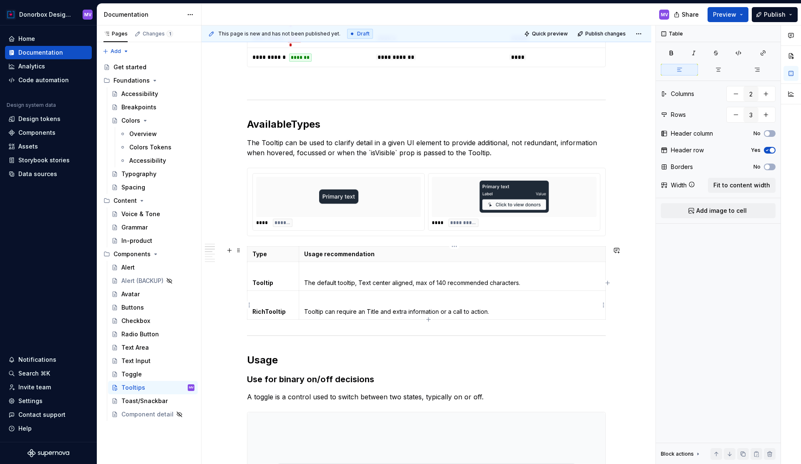
click at [330, 312] on p "Tooltip can require an Title and extra information or a call to action." at bounding box center [452, 311] width 296 height 8
drag, startPoint x: 526, startPoint y: 282, endPoint x: 305, endPoint y: 282, distance: 221.1
click at [305, 282] on td "The default tooltip, Text center aligned, max of 140 recommended characters." at bounding box center [452, 276] width 307 height 29
copy p "The default tooltip, Text center aligned, max of 140 recommended characters."
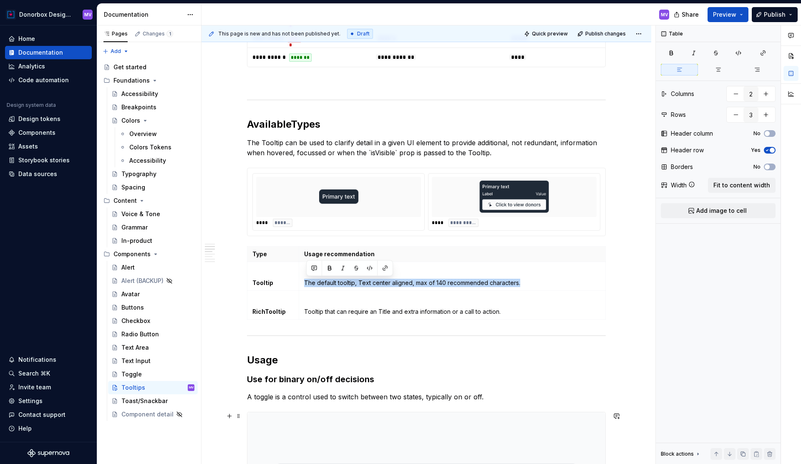
click at [370, 280] on p "The default tooltip, Text center aligned, max of 140 recommended characters." at bounding box center [452, 283] width 296 height 8
click at [364, 280] on p "The default tooltip, Text center aligned, max of 140 recommended characters." at bounding box center [452, 283] width 296 height 8
drag, startPoint x: 360, startPoint y: 281, endPoint x: 524, endPoint y: 282, distance: 164.0
click at [524, 282] on p "The default tooltip, Text center aligned, max of 140 recommended characters." at bounding box center [452, 283] width 296 height 8
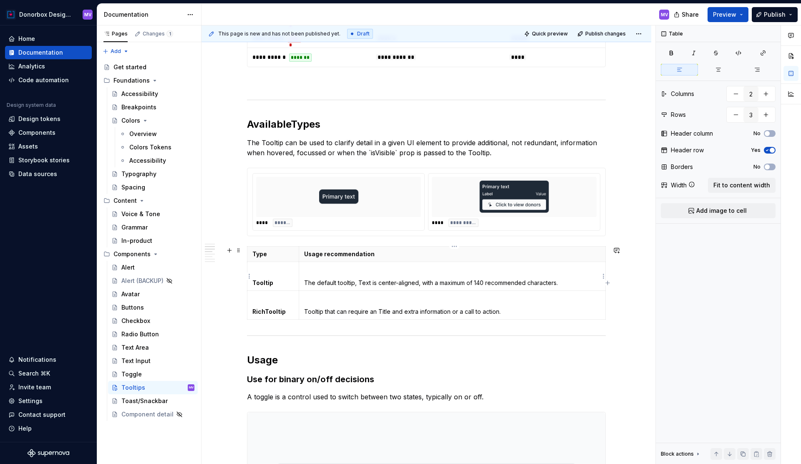
click at [364, 281] on p "The default tooltip, Text is center-aligned, with a maximum of 140 recommended …" at bounding box center [452, 283] width 296 height 8
click at [480, 307] on p "Tooltip that can require an Title and extra information or a call to action." at bounding box center [452, 311] width 296 height 8
click at [267, 313] on strong "RichTooltip" at bounding box center [268, 311] width 33 height 7
copy strong "RichTooltip"
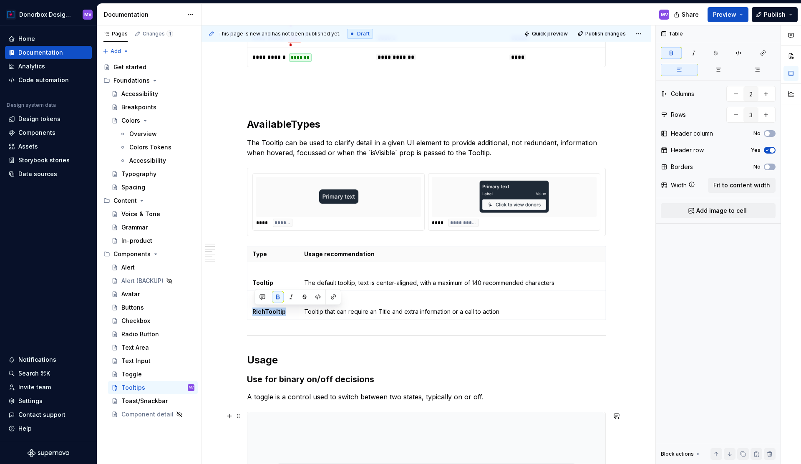
click at [337, 309] on p "Tooltip that can require an Title and extra information or a call to action." at bounding box center [452, 311] width 296 height 8
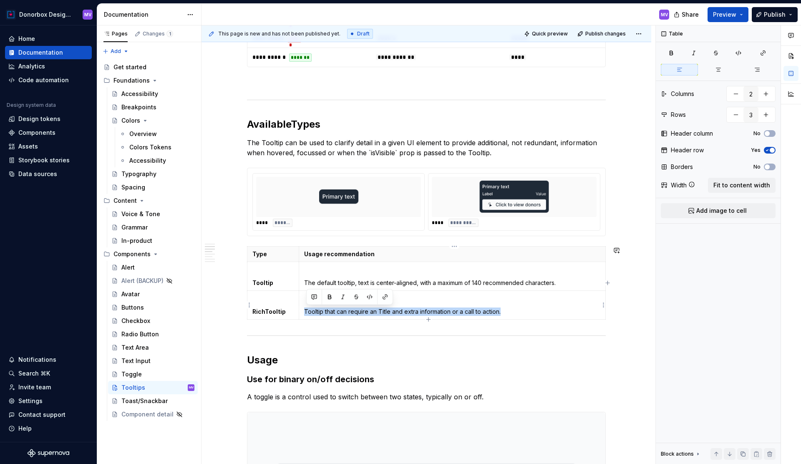
copy p "Tooltip that can require an Title and extra information or a call to action."
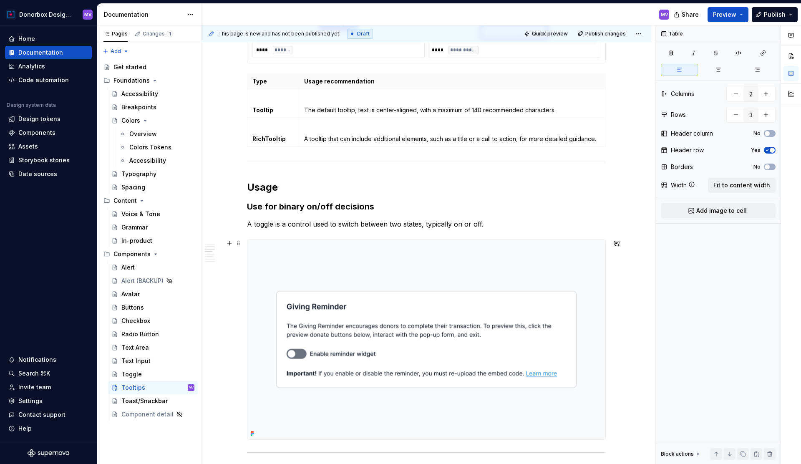
scroll to position [647, 0]
click at [300, 206] on h3 "Use for binary on/off decisions" at bounding box center [426, 207] width 359 height 12
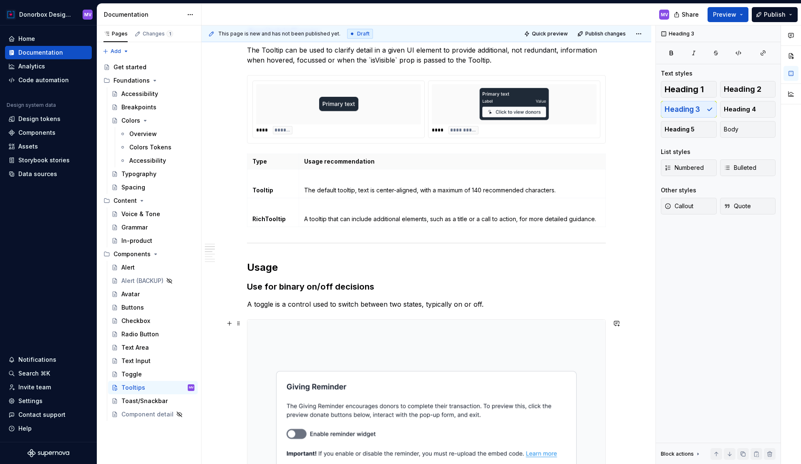
scroll to position [570, 0]
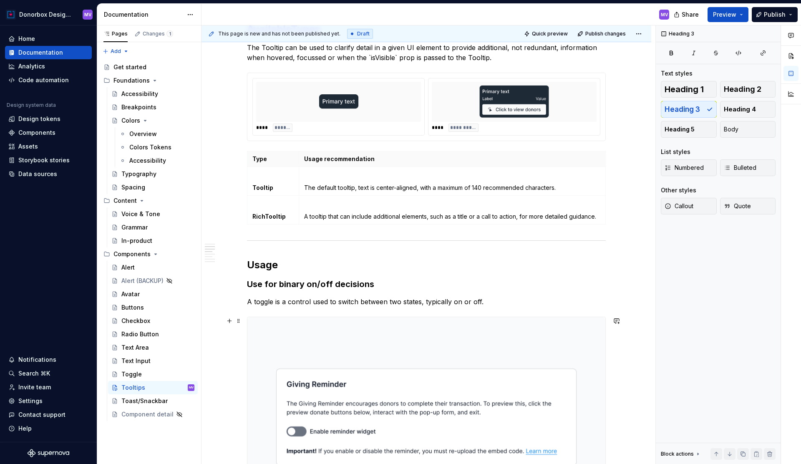
click at [312, 283] on h3 "Use for binary on/off decisions" at bounding box center [426, 284] width 359 height 12
click at [345, 286] on h3 "Use for binary on/off decisions" at bounding box center [426, 284] width 359 height 12
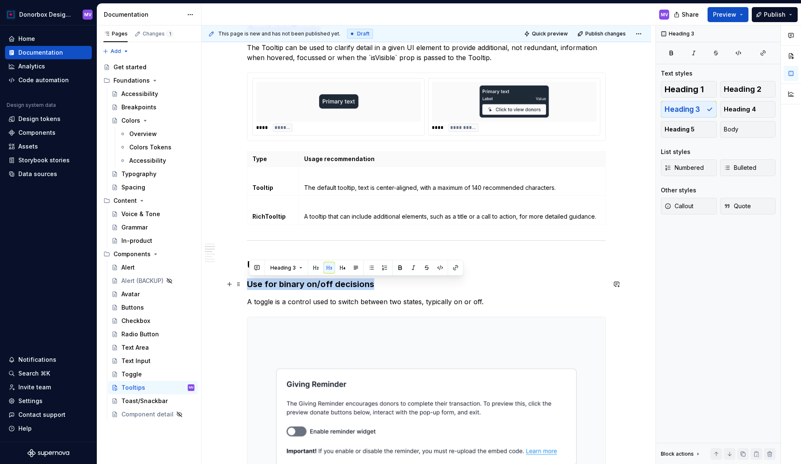
drag, startPoint x: 378, startPoint y: 283, endPoint x: 250, endPoint y: 282, distance: 127.7
click at [250, 282] on h3 "Use for binary on/off decisions" at bounding box center [426, 284] width 359 height 12
click at [299, 303] on p "A toggle is a control used to switch between two states, typically on or off." at bounding box center [426, 302] width 359 height 10
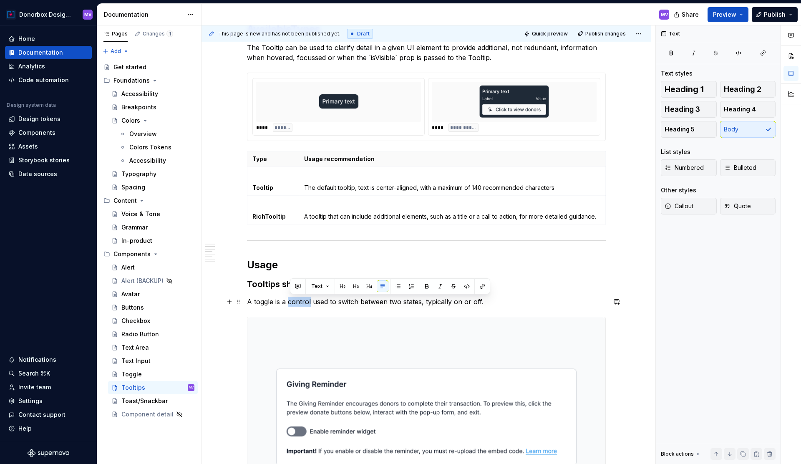
click at [299, 303] on p "A toggle is a control used to switch between two states, typically on or off." at bounding box center [426, 302] width 359 height 10
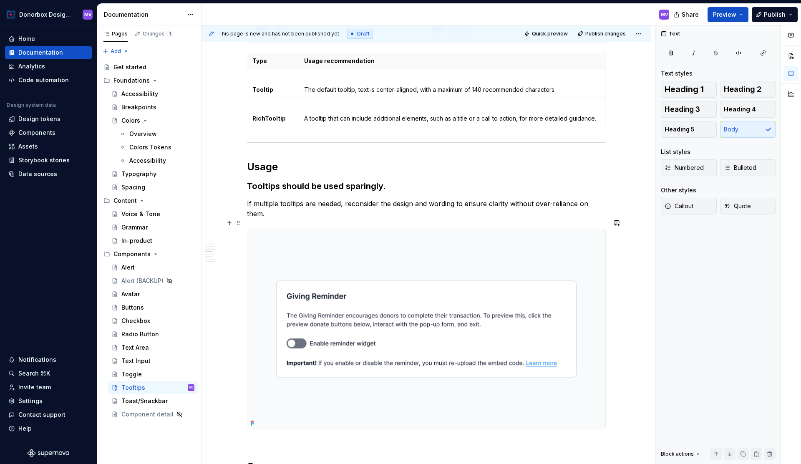
scroll to position [692, 0]
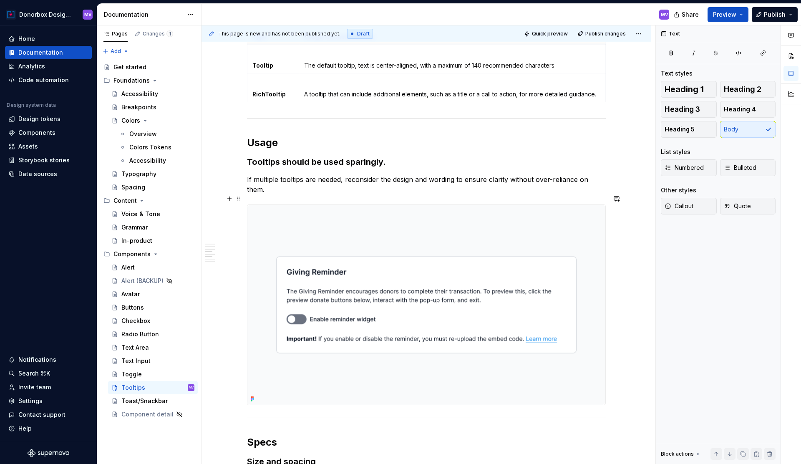
click at [421, 252] on img at bounding box center [426, 305] width 358 height 200
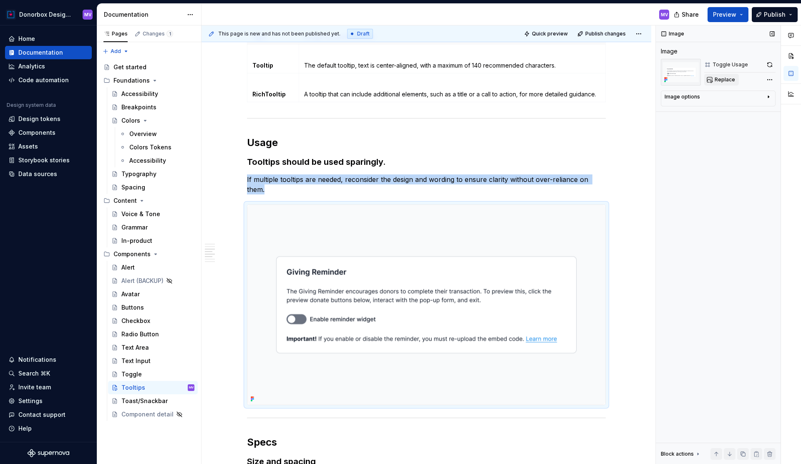
click at [727, 78] on span "Replace" at bounding box center [725, 79] width 20 height 7
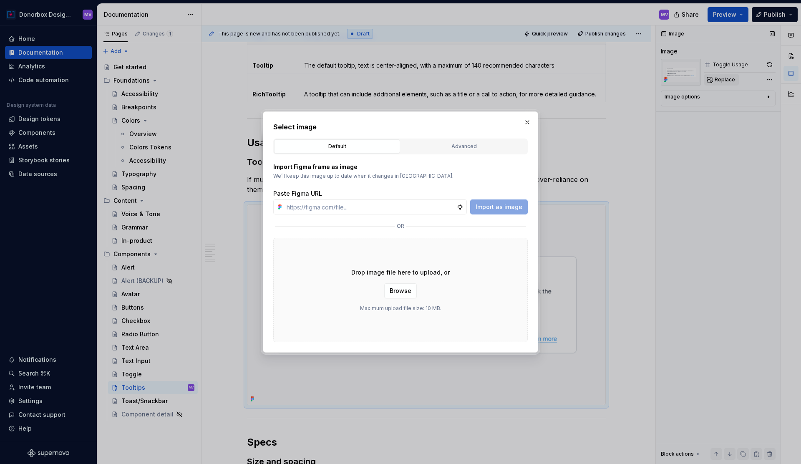
type textarea "*"
type input "[URL][DOMAIN_NAME]"
click at [508, 207] on span "Import as image" at bounding box center [499, 207] width 47 height 8
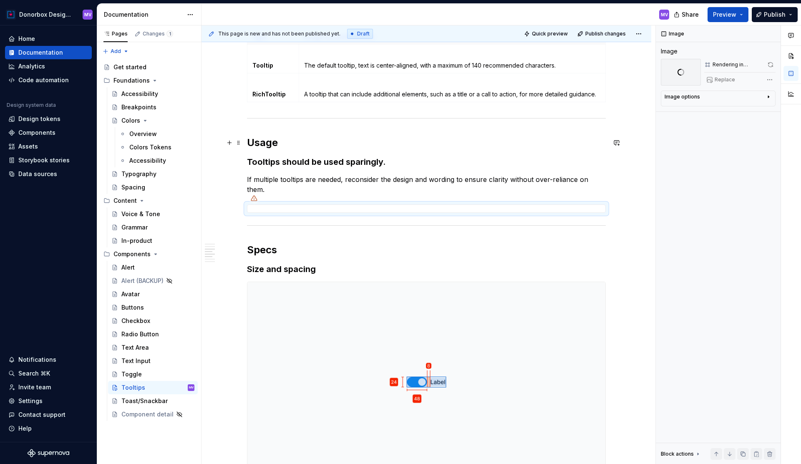
click at [259, 139] on strong "Usage" at bounding box center [262, 142] width 31 height 12
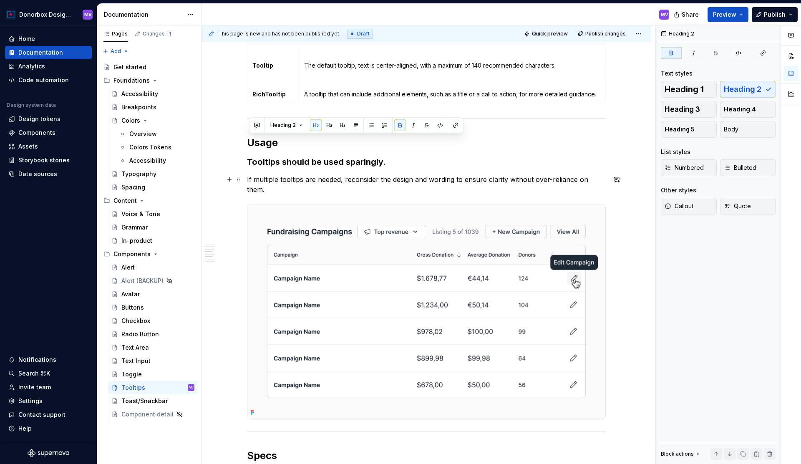
click at [330, 176] on p "If multiple tooltips are needed, reconsider the design and wording to ensure cl…" at bounding box center [426, 184] width 359 height 20
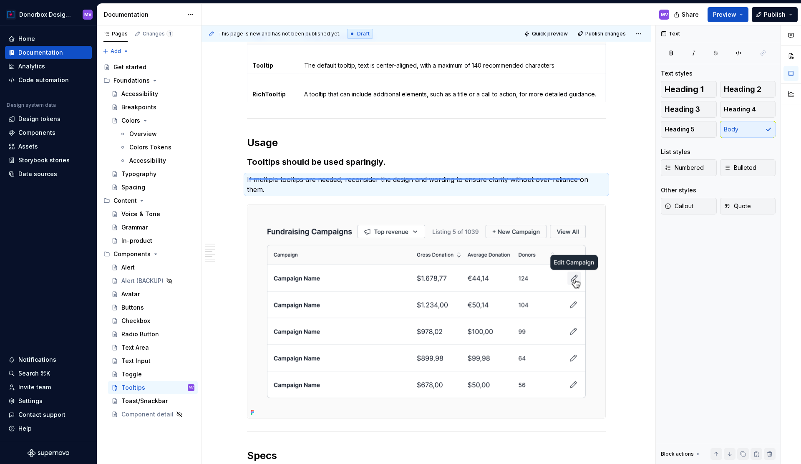
drag, startPoint x: 249, startPoint y: 178, endPoint x: 602, endPoint y: 179, distance: 353.8
click at [602, 179] on div "**********" at bounding box center [428, 244] width 454 height 439
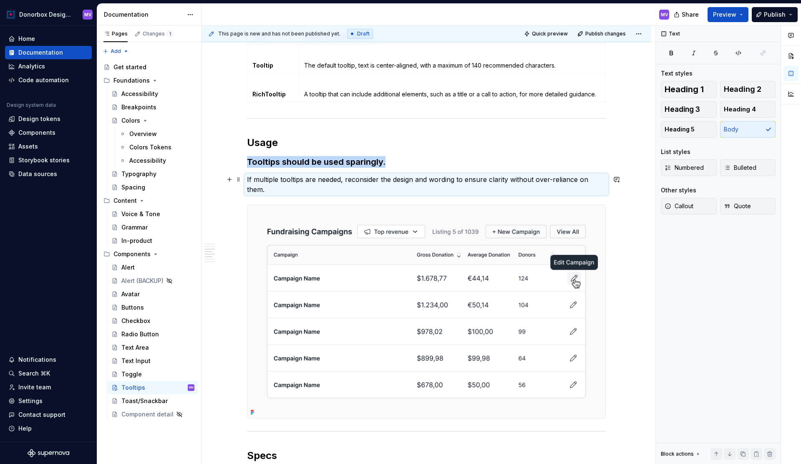
click at [595, 180] on p "If multiple tooltips are needed, reconsider the design and wording to ensure cl…" at bounding box center [426, 184] width 359 height 20
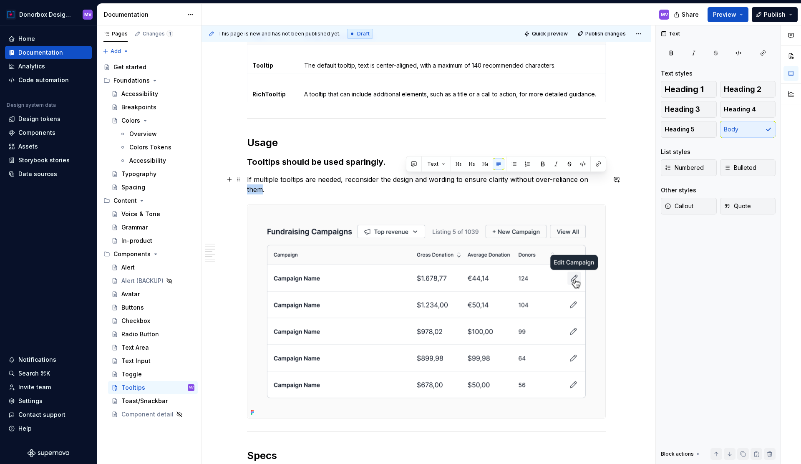
click at [595, 180] on p "If multiple tooltips are needed, reconsider the design and wording to ensure cl…" at bounding box center [426, 184] width 359 height 20
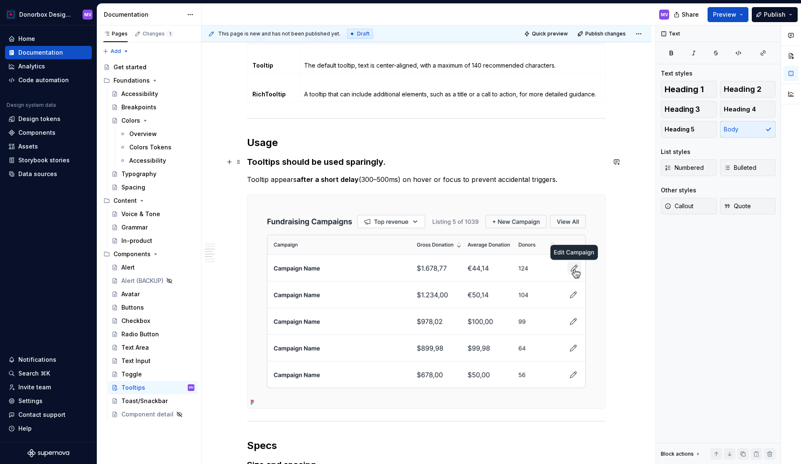
click at [414, 161] on h3 "Tooltips should be used sparingly." at bounding box center [426, 162] width 359 height 12
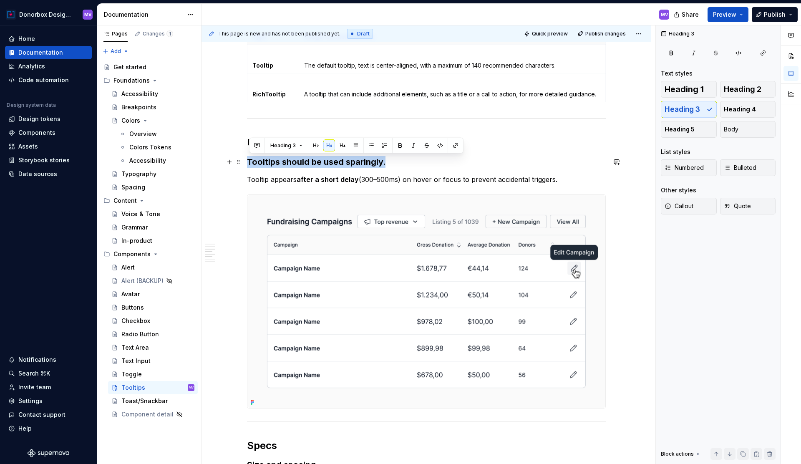
drag, startPoint x: 419, startPoint y: 161, endPoint x: 249, endPoint y: 159, distance: 170.2
click at [249, 159] on h3 "Tooltips should be used sparingly." at bounding box center [426, 162] width 359 height 12
click at [562, 180] on p "Tooltip appears after a short delay (300–500ms) on hover or focus to prevent ac…" at bounding box center [426, 179] width 359 height 10
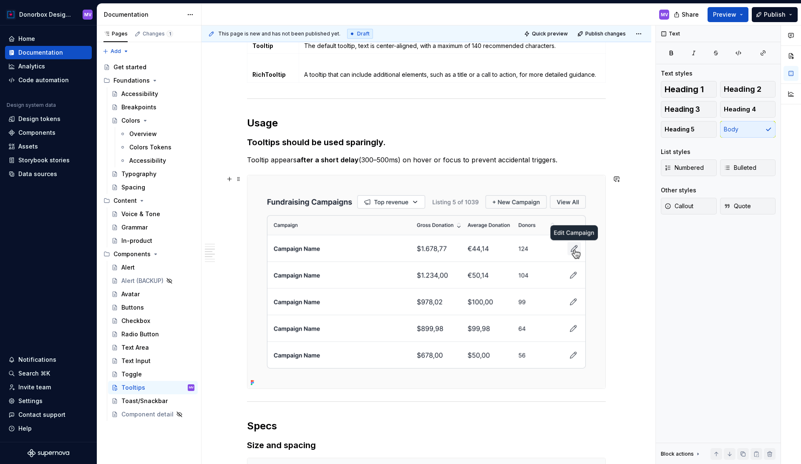
scroll to position [710, 0]
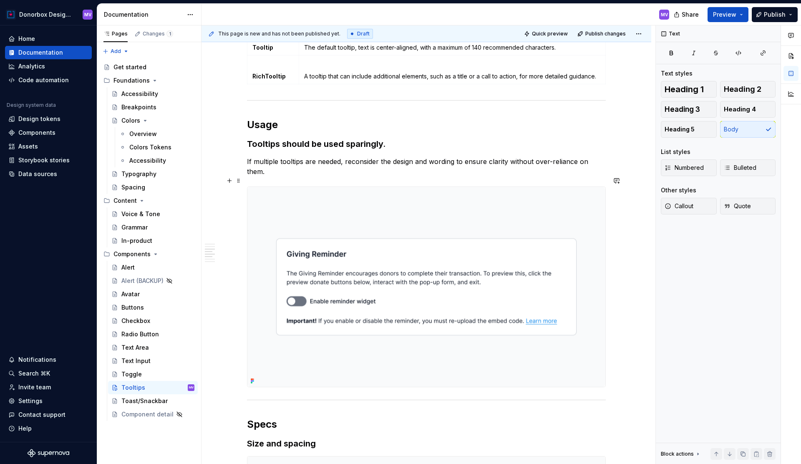
click at [481, 227] on img at bounding box center [426, 287] width 358 height 200
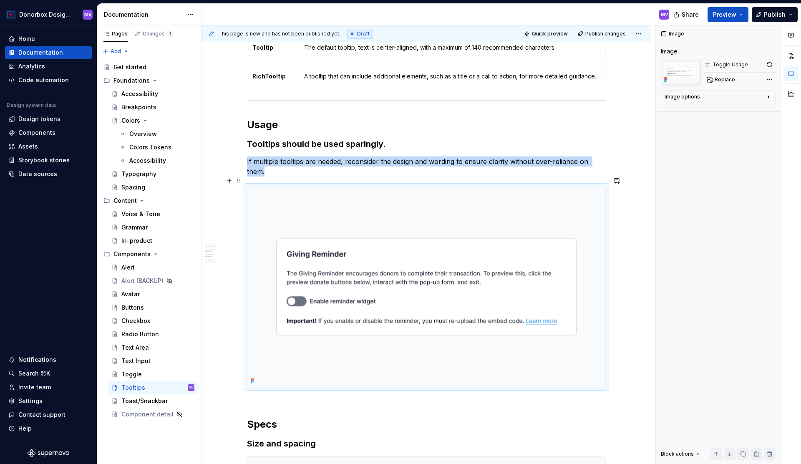
click at [362, 196] on img at bounding box center [426, 287] width 358 height 200
click at [725, 76] on button "Replace" at bounding box center [721, 80] width 35 height 12
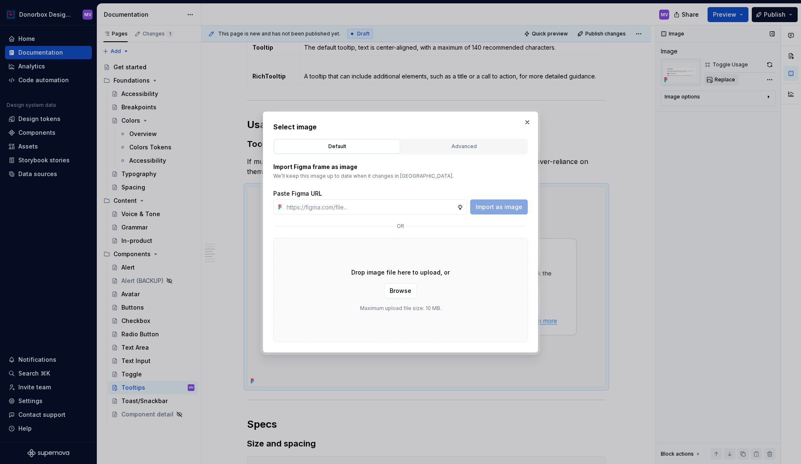
type textarea "*"
type input "[URL][DOMAIN_NAME]"
click at [517, 207] on span "Import as image" at bounding box center [499, 207] width 47 height 8
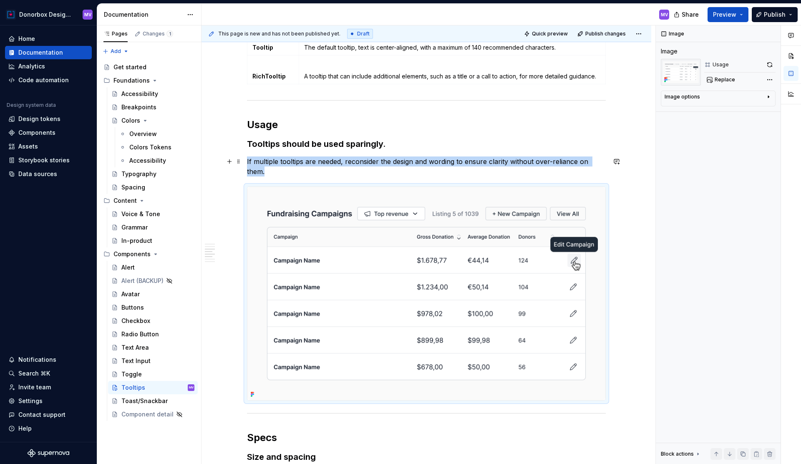
click at [611, 160] on div "**********" at bounding box center [426, 324] width 450 height 1783
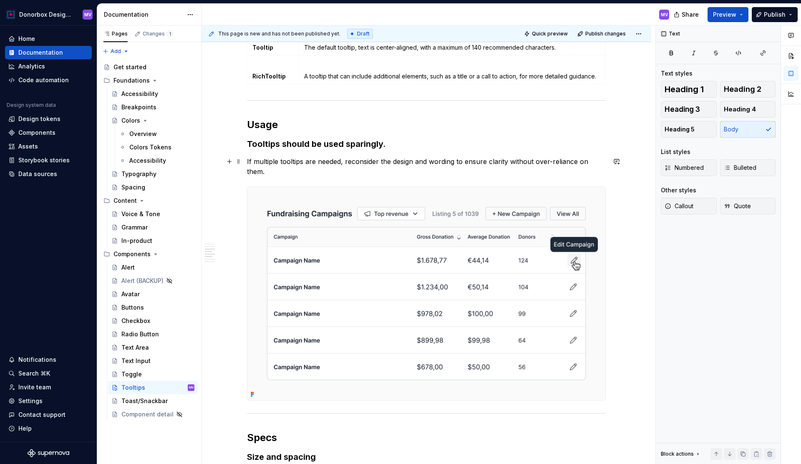
click at [603, 161] on p "If multiple tooltips are needed, reconsider the design and wording to ensure cl…" at bounding box center [426, 166] width 359 height 20
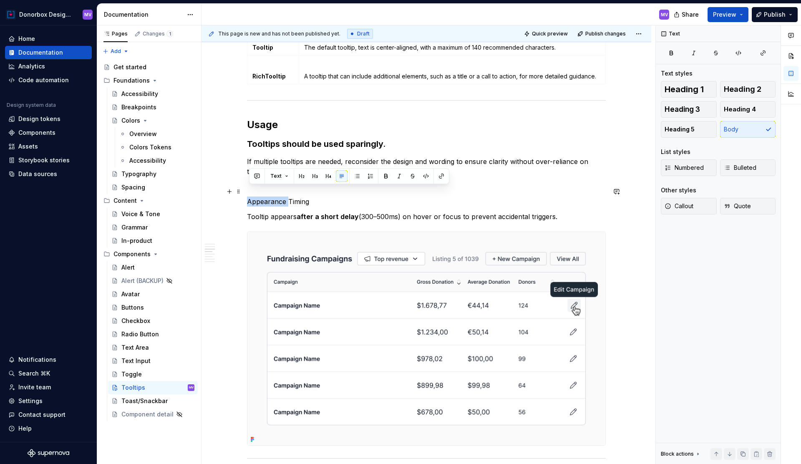
drag, startPoint x: 290, startPoint y: 191, endPoint x: 248, endPoint y: 191, distance: 42.1
click at [248, 191] on div "**********" at bounding box center [426, 347] width 450 height 1828
click at [263, 196] on p "Timing" at bounding box center [426, 201] width 359 height 10
click at [315, 176] on button "button" at bounding box center [315, 176] width 12 height 12
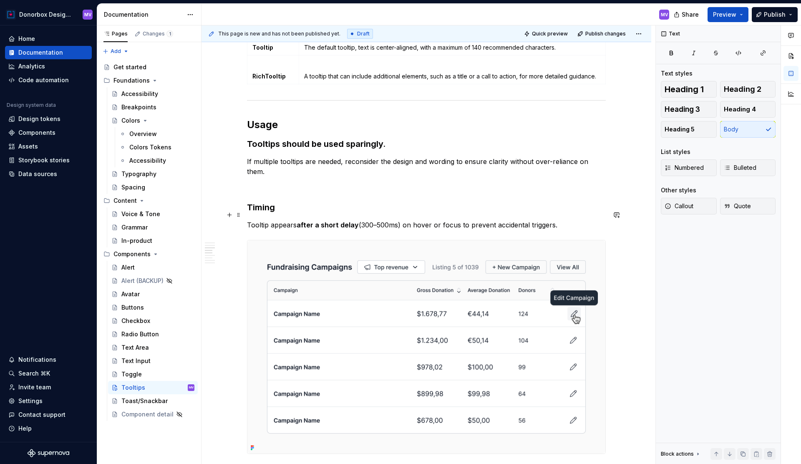
click at [560, 220] on p "Tooltip appears after a short delay (300–500ms) on hover or focus to prevent ac…" at bounding box center [426, 225] width 359 height 10
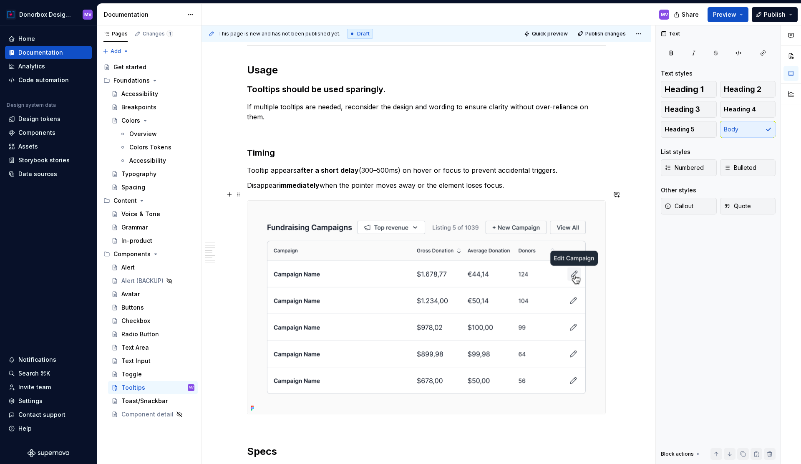
scroll to position [760, 0]
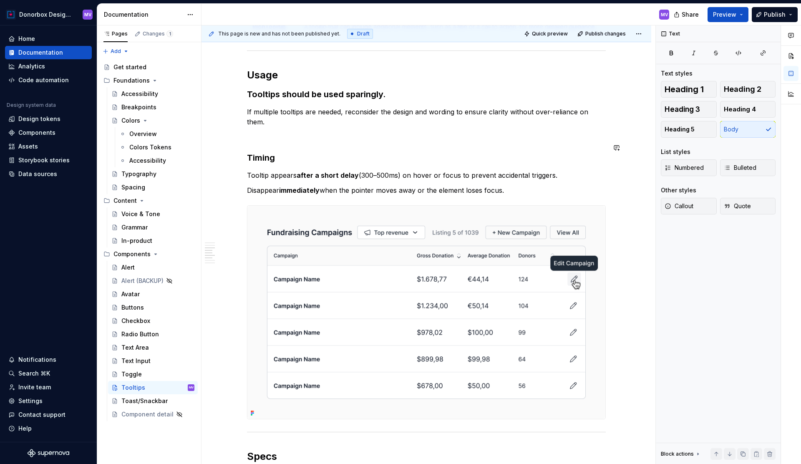
click at [277, 134] on div "**********" at bounding box center [426, 244] width 359 height 1682
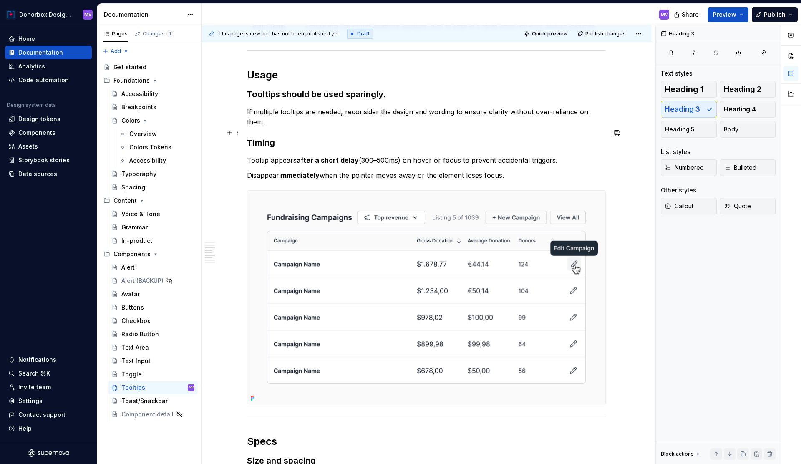
click at [291, 137] on h3 "Timing" at bounding box center [426, 143] width 359 height 12
click at [262, 137] on h3 "Timing." at bounding box center [426, 143] width 359 height 12
click at [347, 155] on p "Tooltip appears after a short delay (300–500ms) on hover or focus to prevent ac…" at bounding box center [426, 160] width 359 height 10
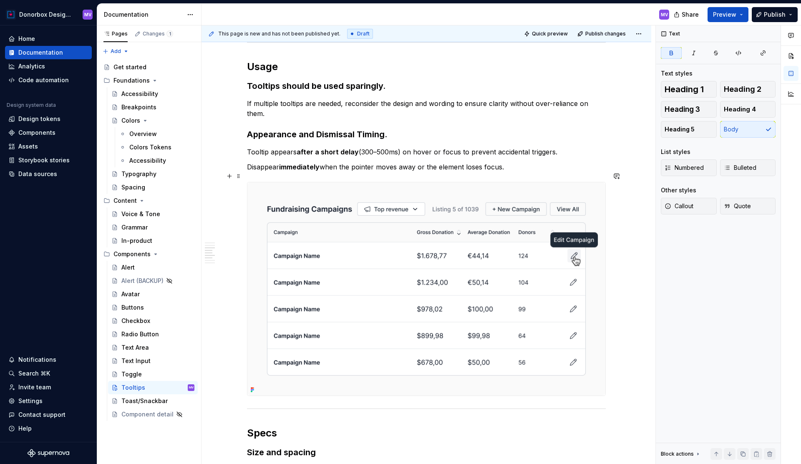
scroll to position [765, 0]
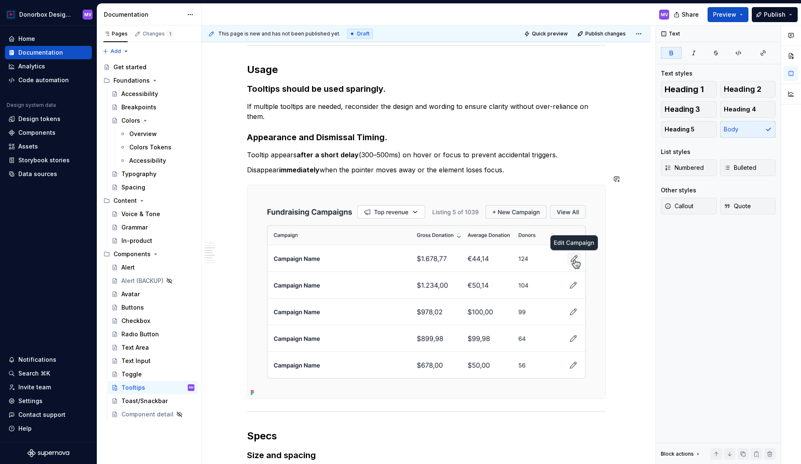
type textarea "*"
